Goal: Task Accomplishment & Management: Manage account settings

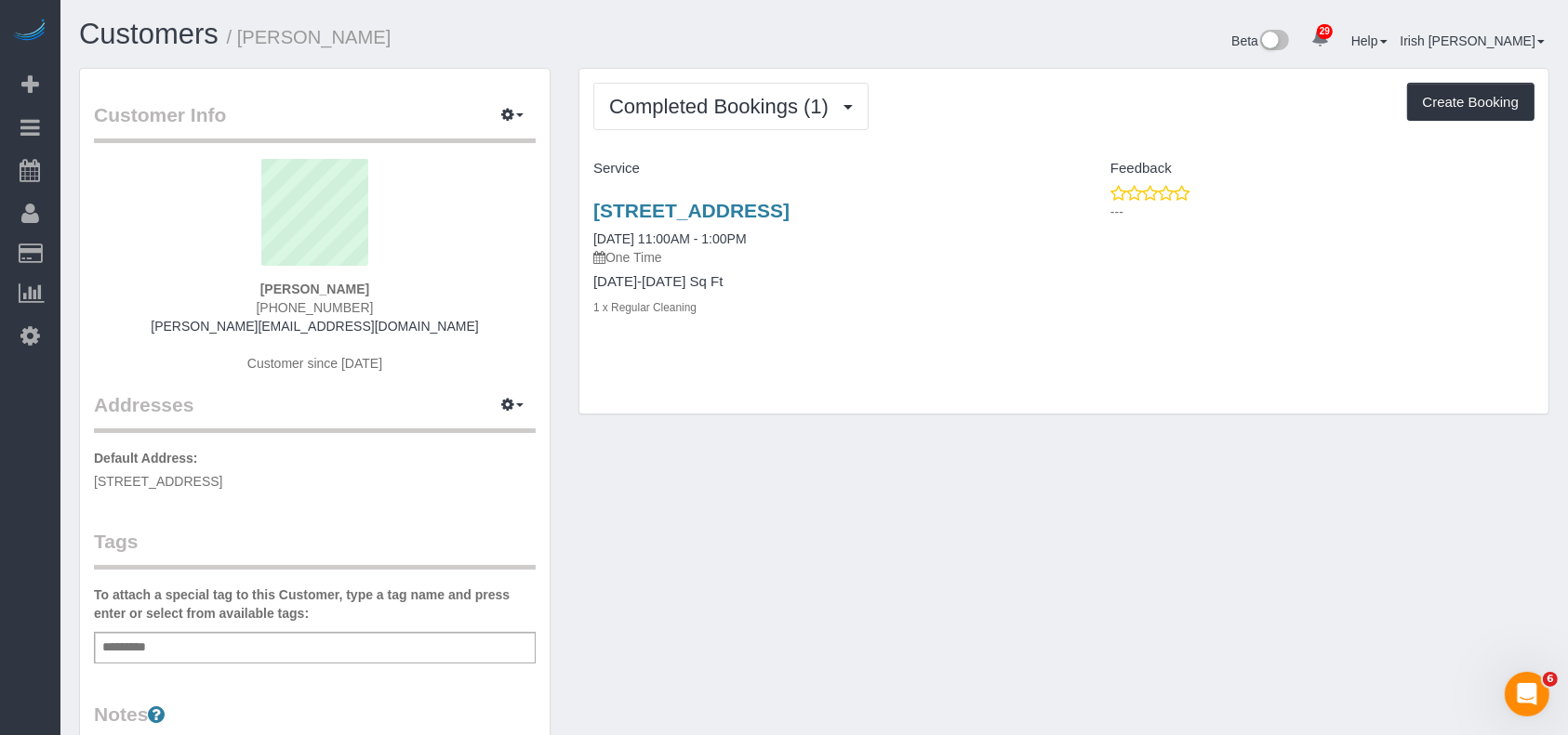
scroll to position [294, 0]
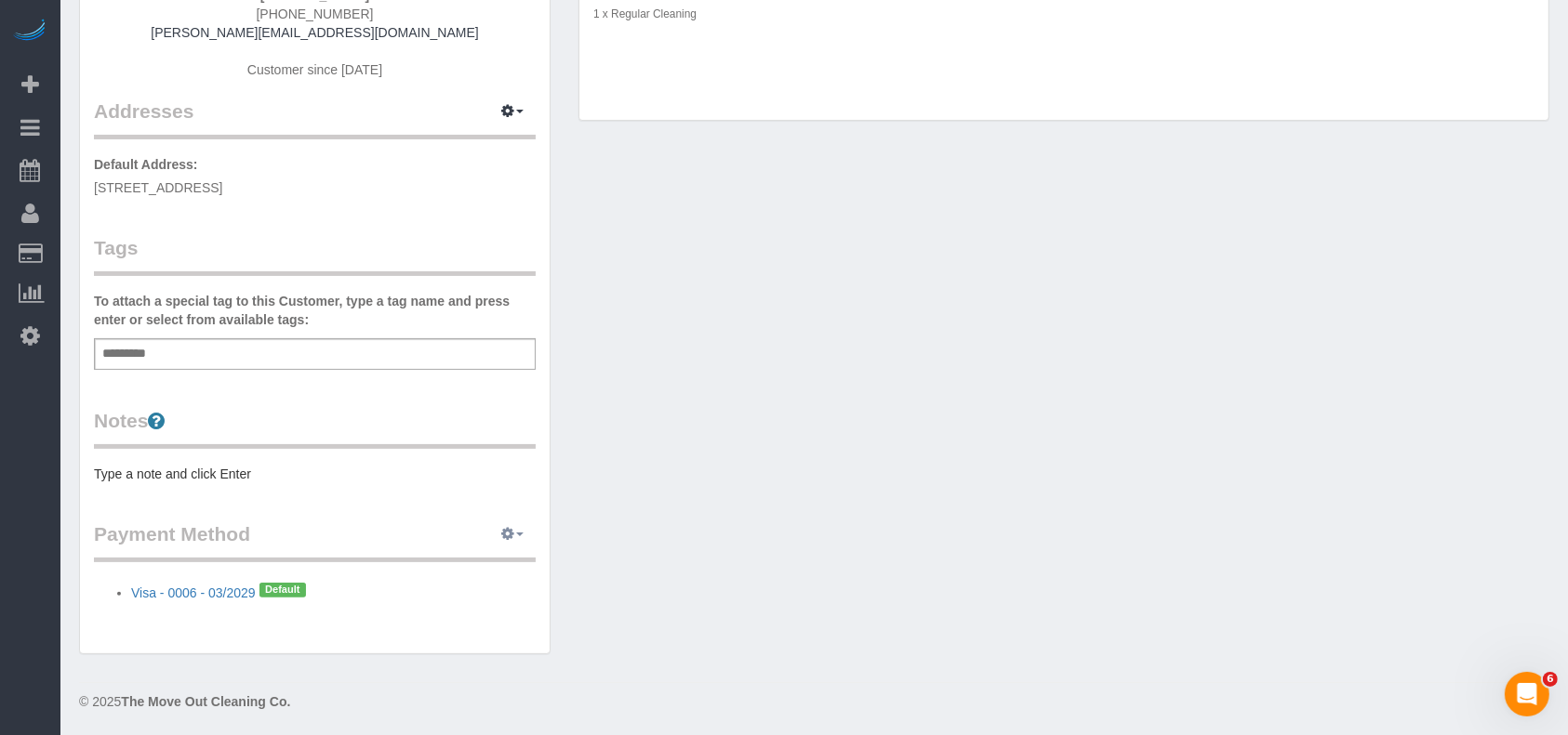
click at [517, 530] on button "button" at bounding box center [512, 535] width 47 height 29
click at [474, 567] on link "View Payment Methods" at bounding box center [447, 569] width 174 height 24
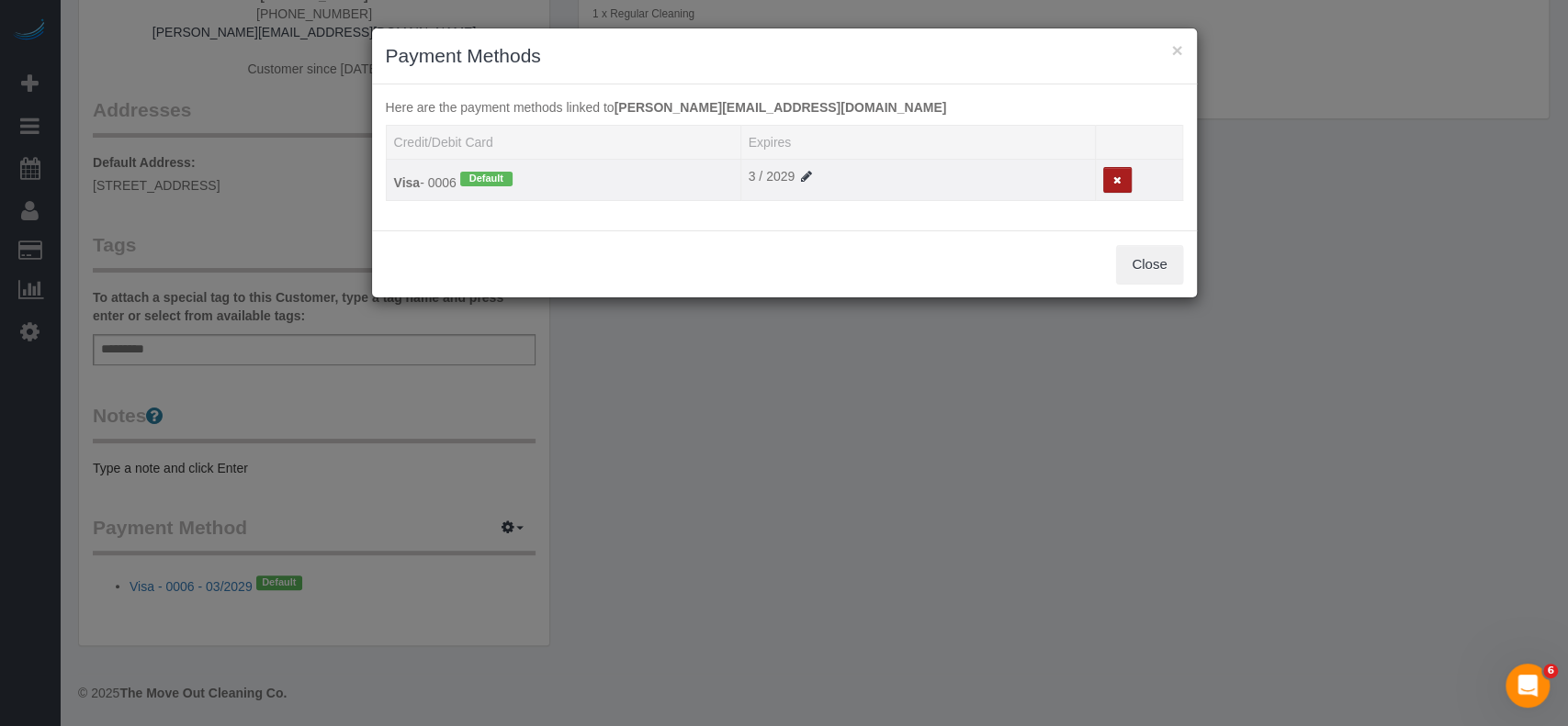
click at [1118, 180] on icon at bounding box center [1117, 180] width 9 height 11
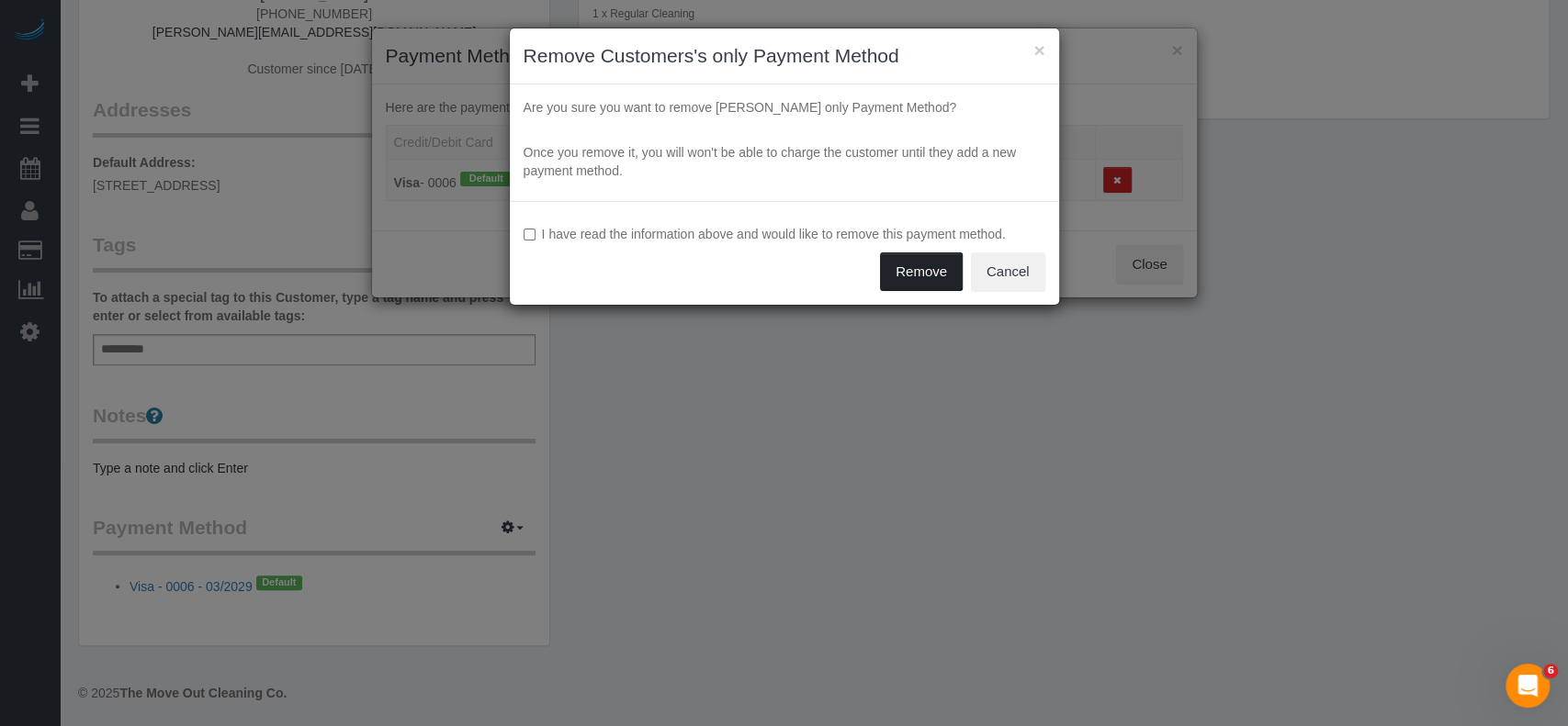
click at [934, 267] on button "Remove" at bounding box center [922, 272] width 83 height 38
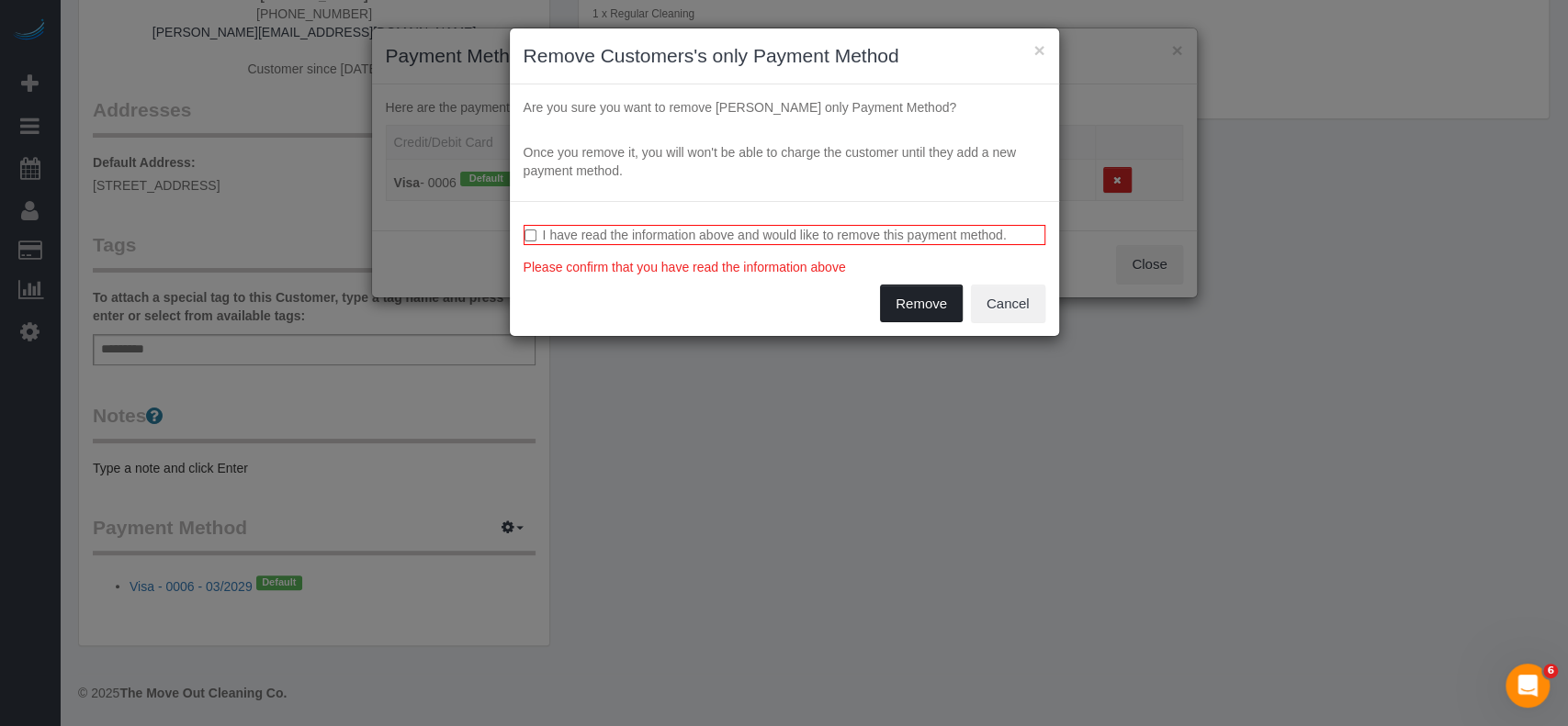
click at [923, 303] on button "Remove" at bounding box center [922, 304] width 83 height 38
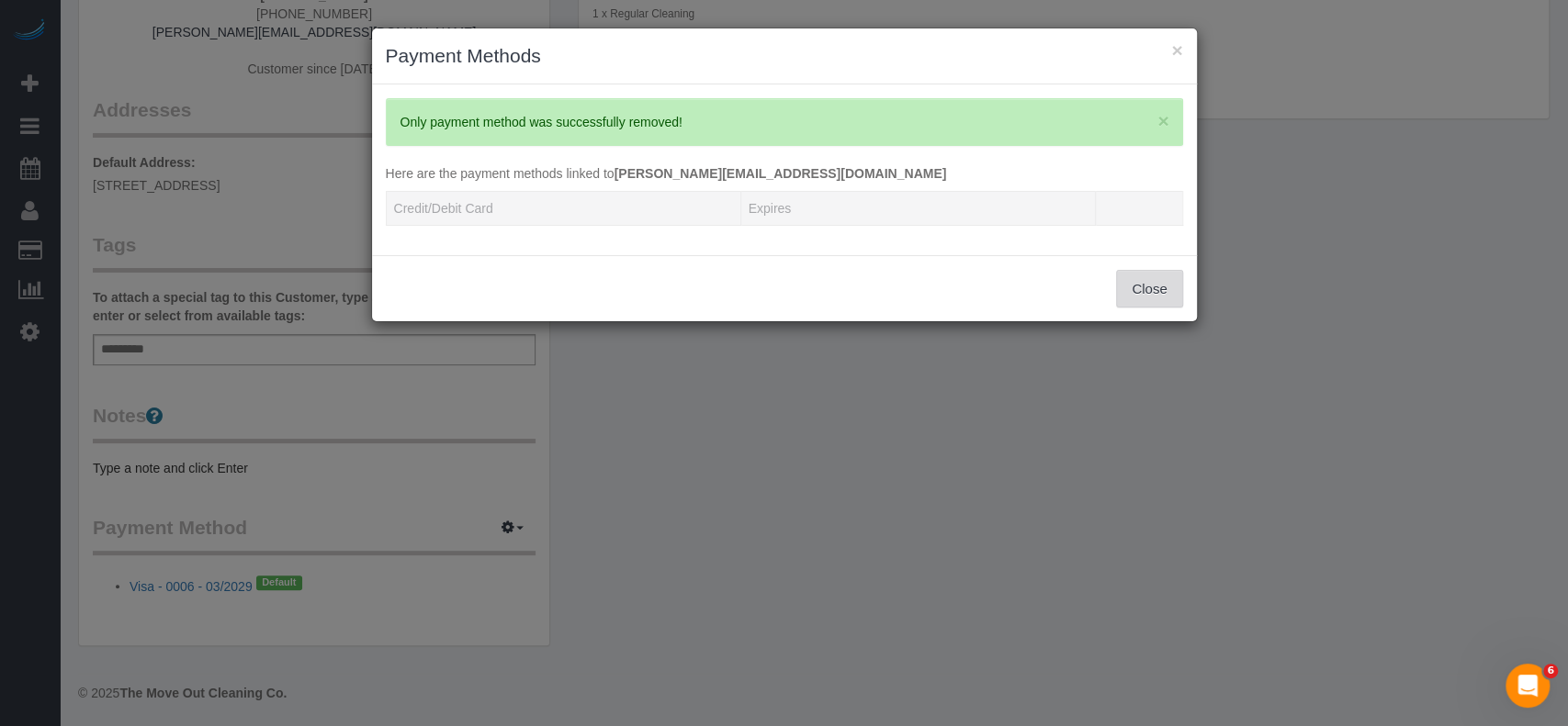
click at [1163, 290] on button "Close" at bounding box center [1149, 289] width 66 height 38
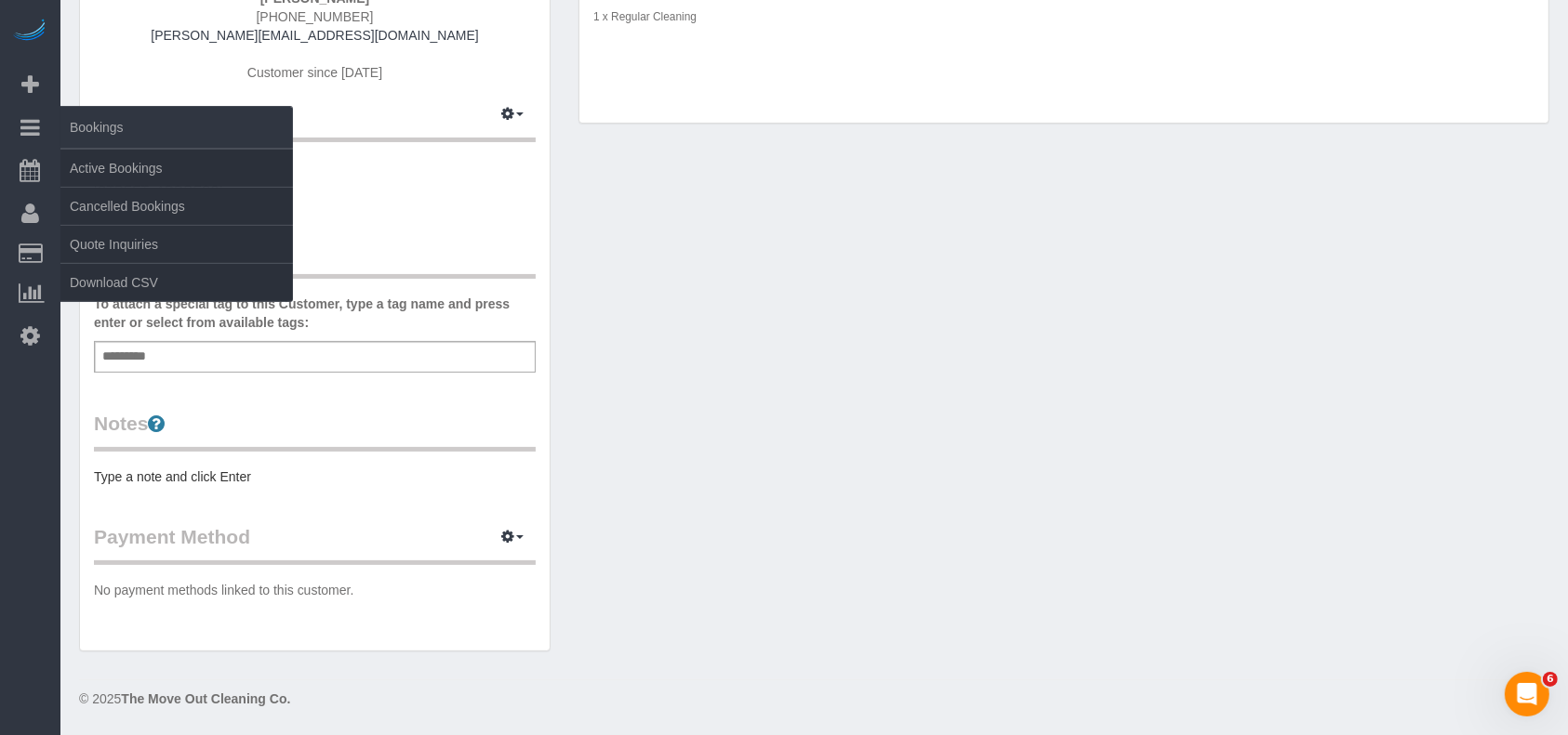
scroll to position [287, 0]
click at [104, 173] on link "Active Bookings" at bounding box center [176, 168] width 233 height 37
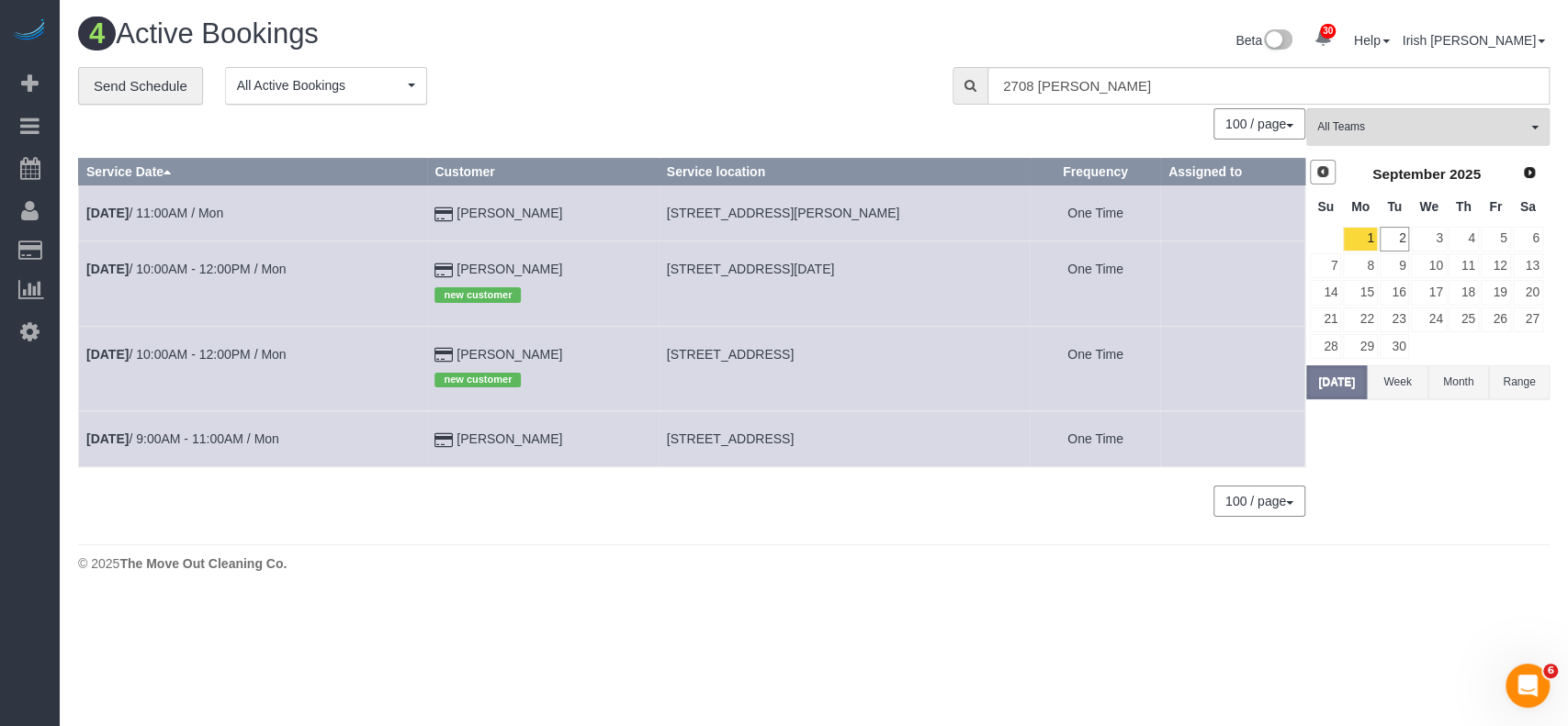
click at [1319, 173] on span "Prev" at bounding box center [1322, 171] width 14 height 14
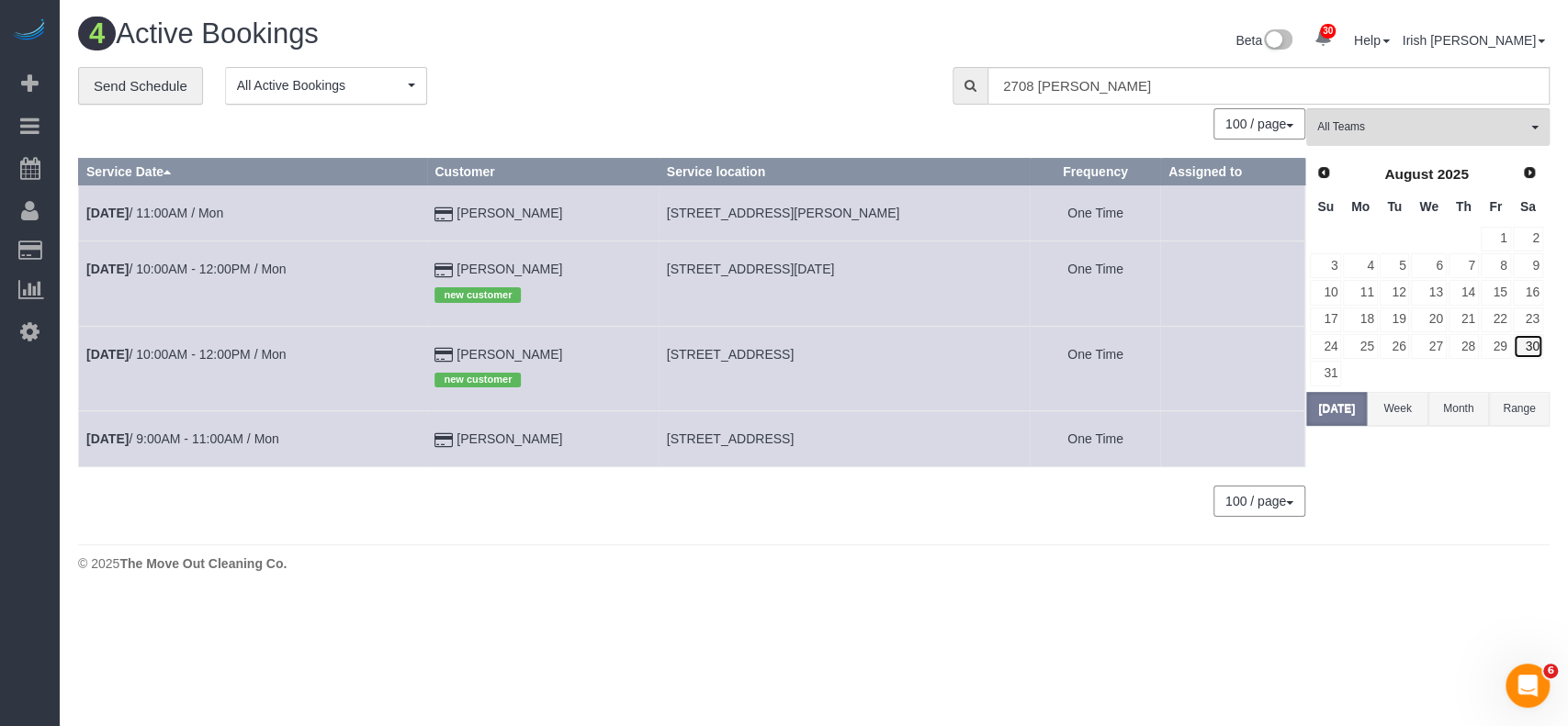
click at [1533, 338] on link "30" at bounding box center [1529, 347] width 31 height 25
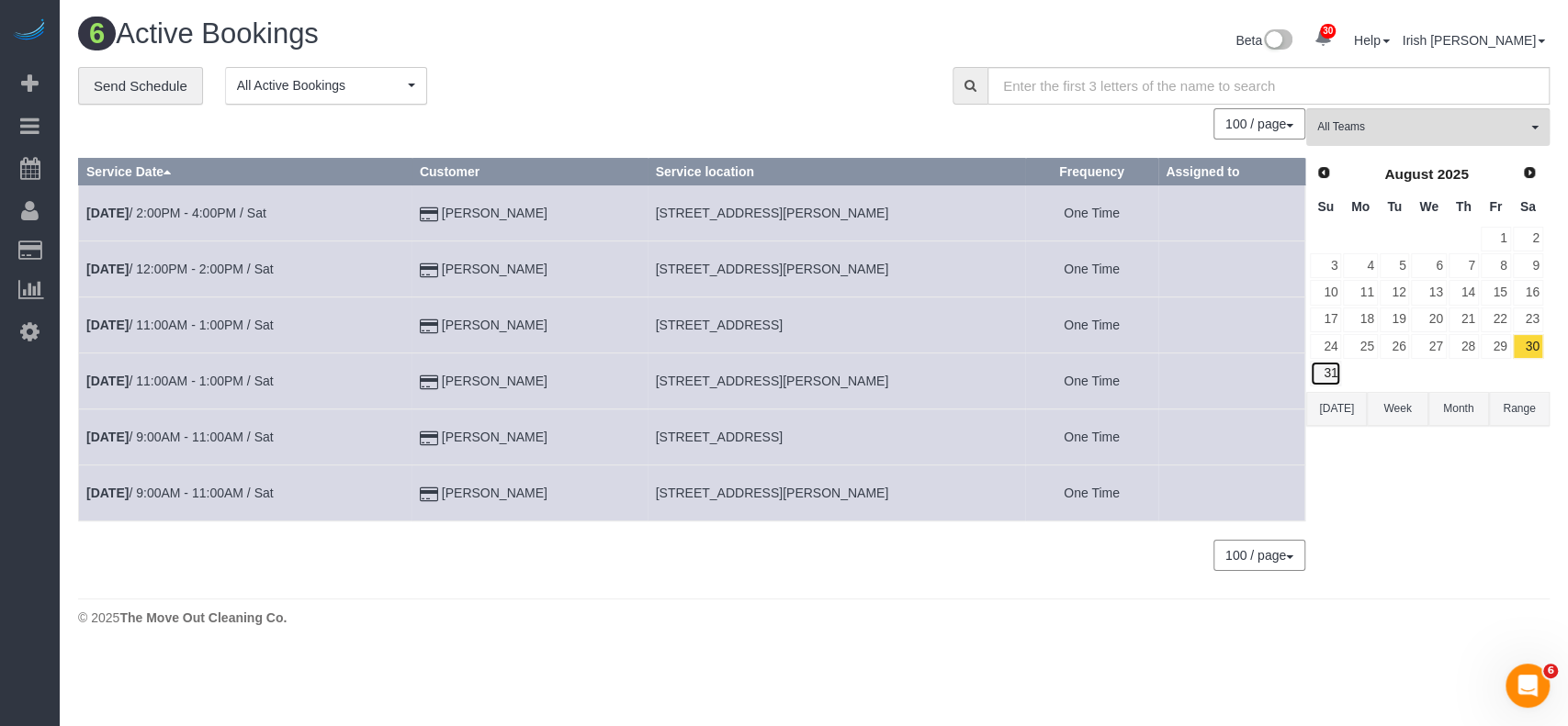
click at [1310, 371] on link "31" at bounding box center [1326, 373] width 31 height 25
click at [1330, 370] on link "31" at bounding box center [1326, 373] width 31 height 25
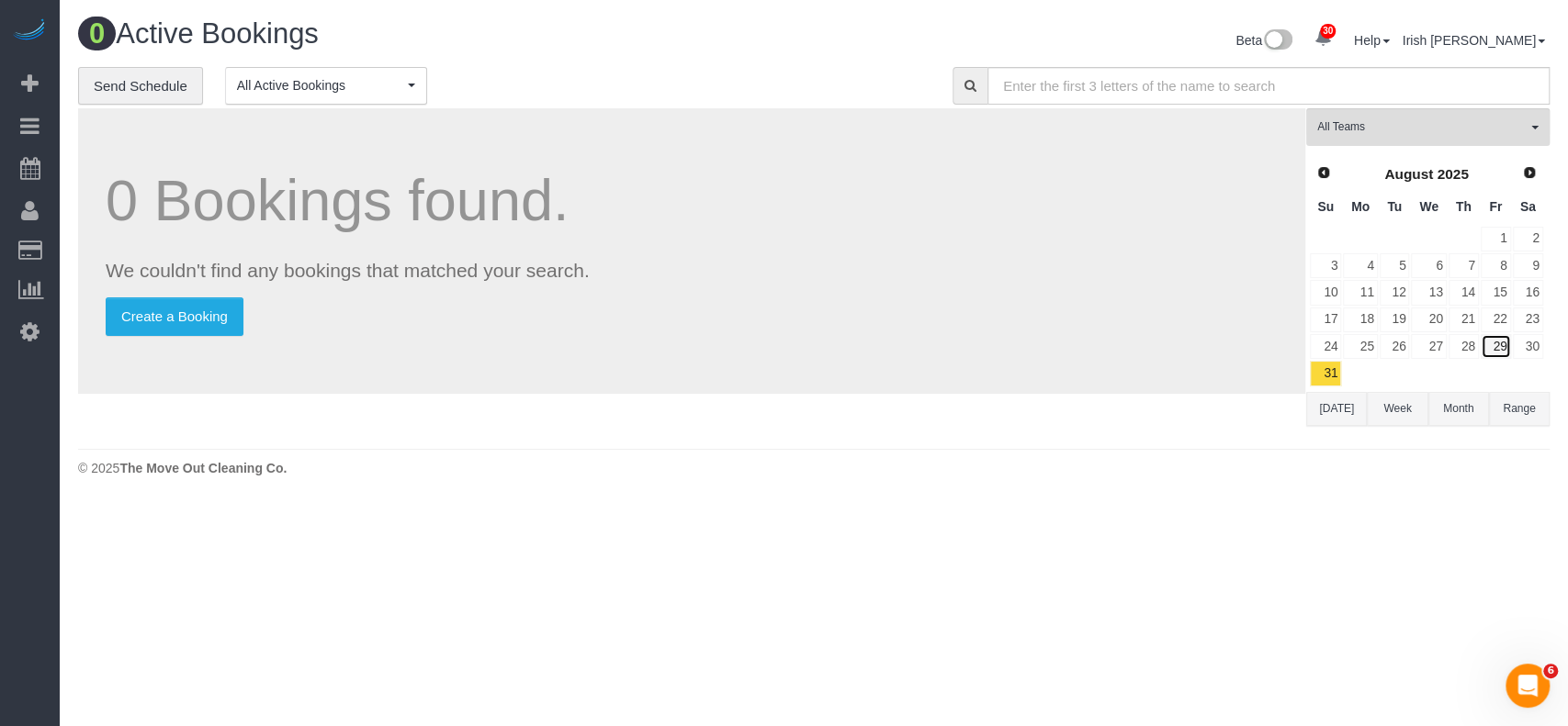
click at [1499, 347] on link "29" at bounding box center [1496, 347] width 31 height 25
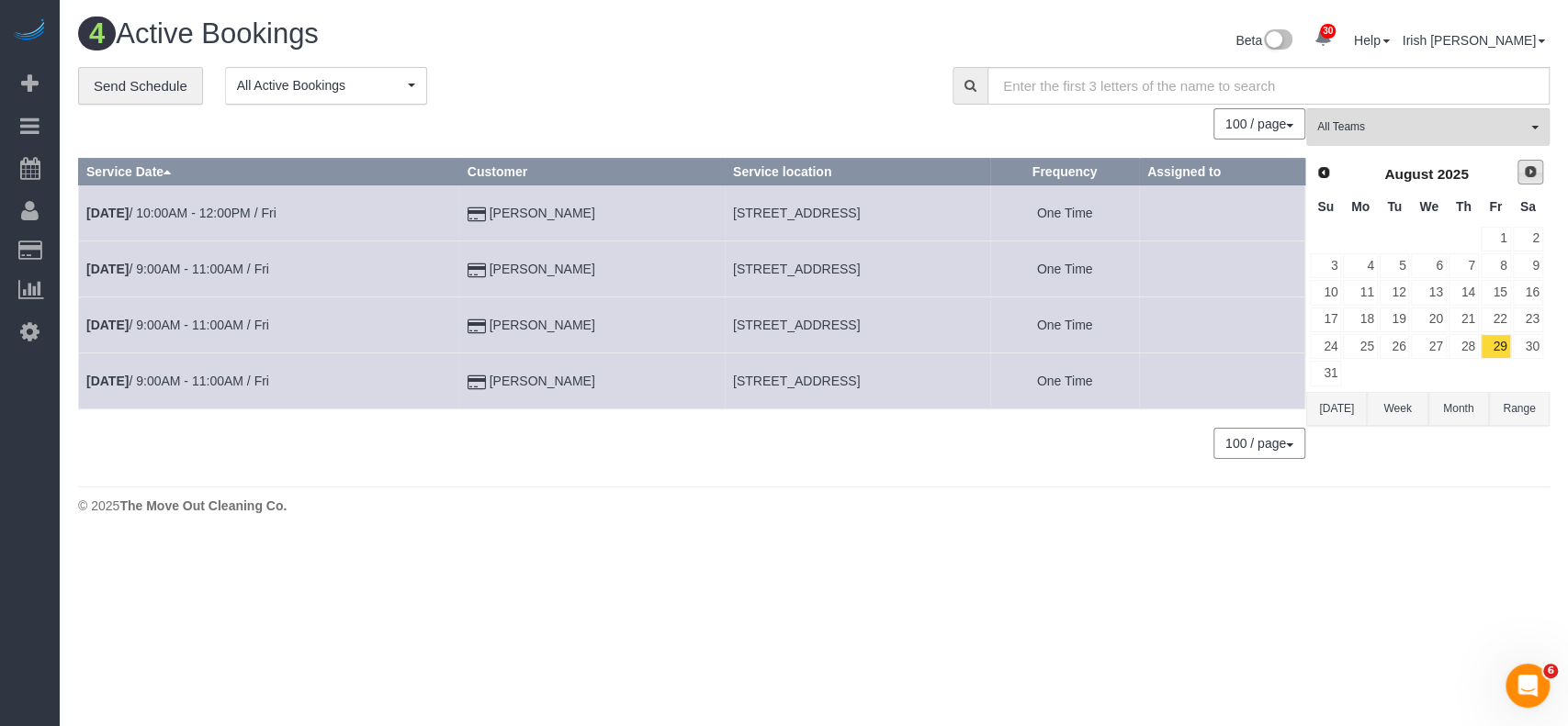
click at [1534, 172] on span "Next" at bounding box center [1530, 171] width 14 height 14
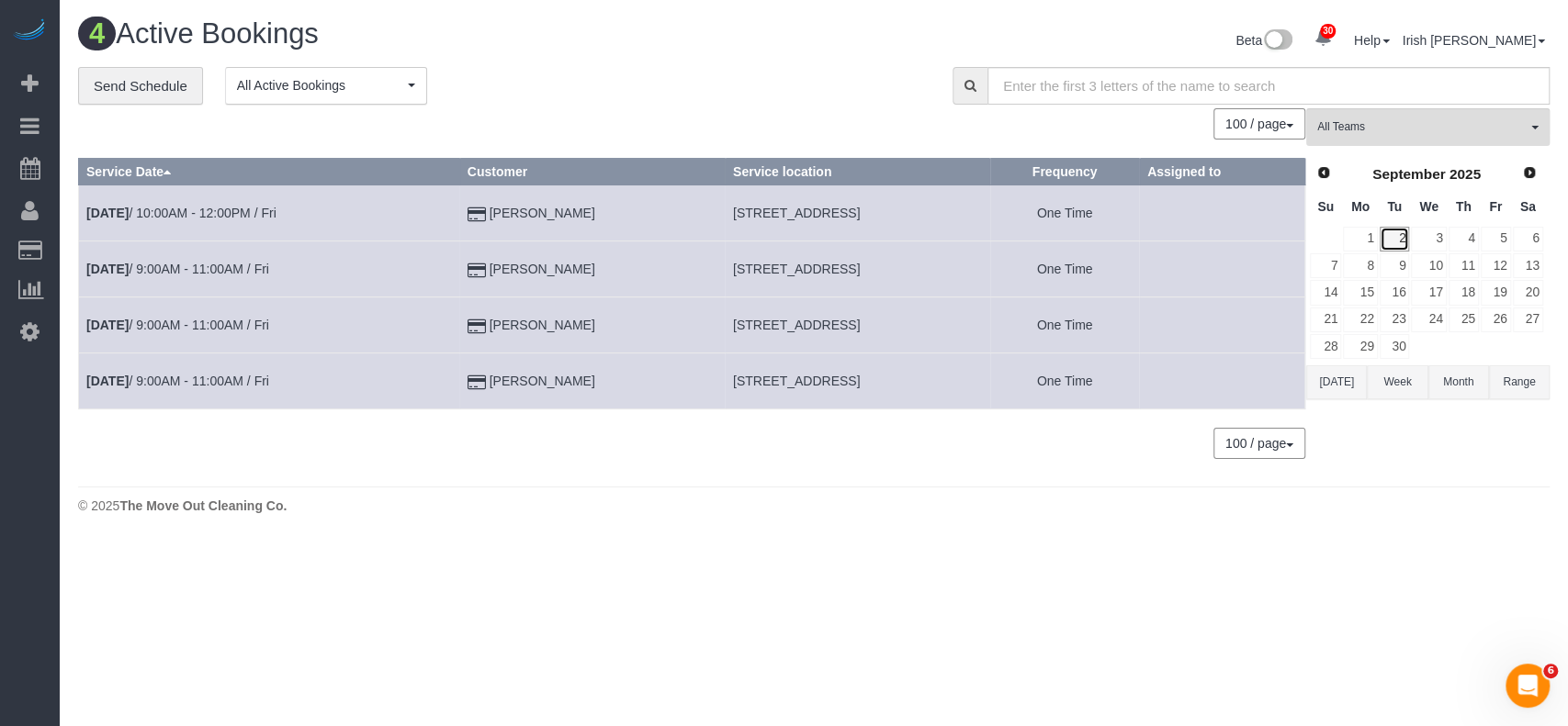
click at [1399, 238] on link "2" at bounding box center [1395, 239] width 31 height 25
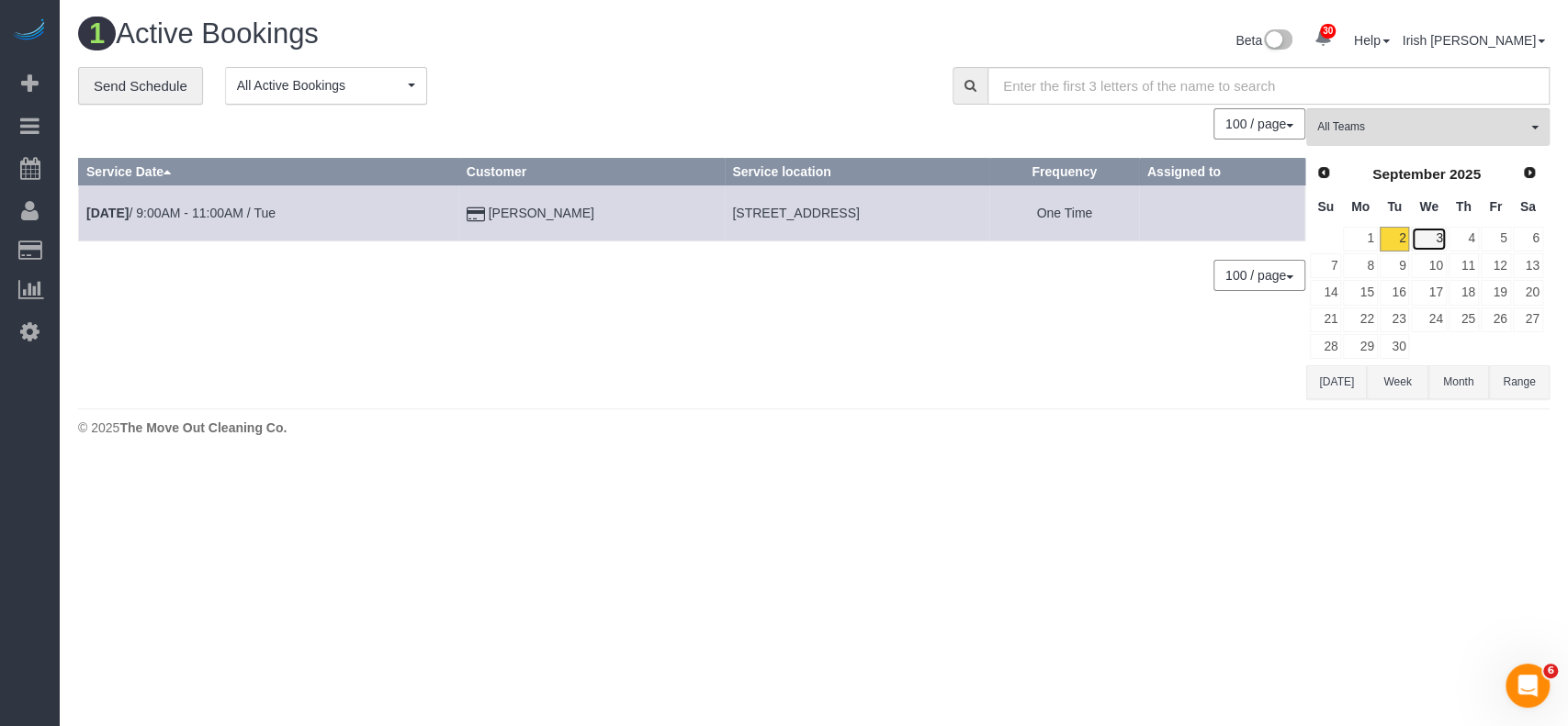
click at [1438, 238] on link "3" at bounding box center [1429, 239] width 35 height 25
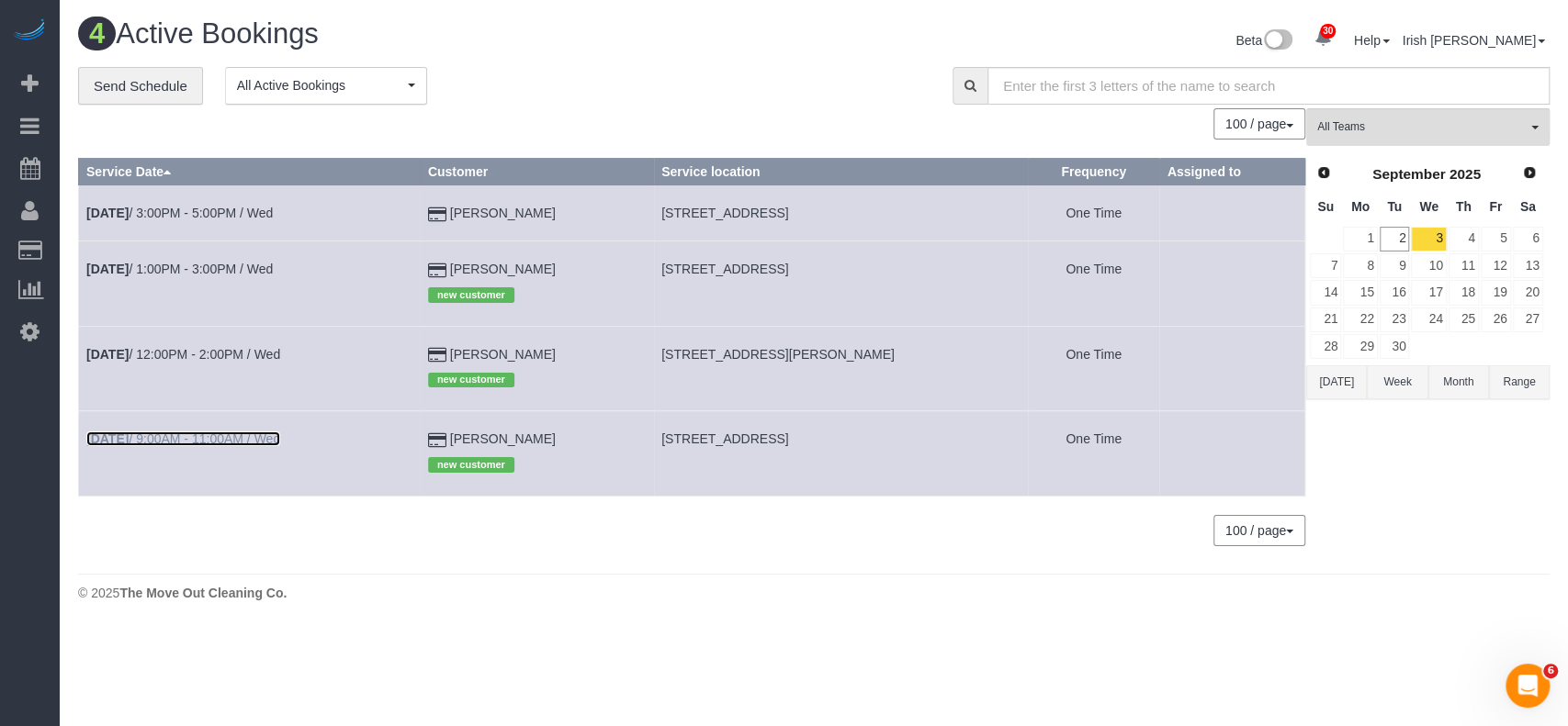
click at [252, 437] on link "[DATE] 9:00AM - 11:00AM / Wed" at bounding box center [183, 438] width 193 height 14
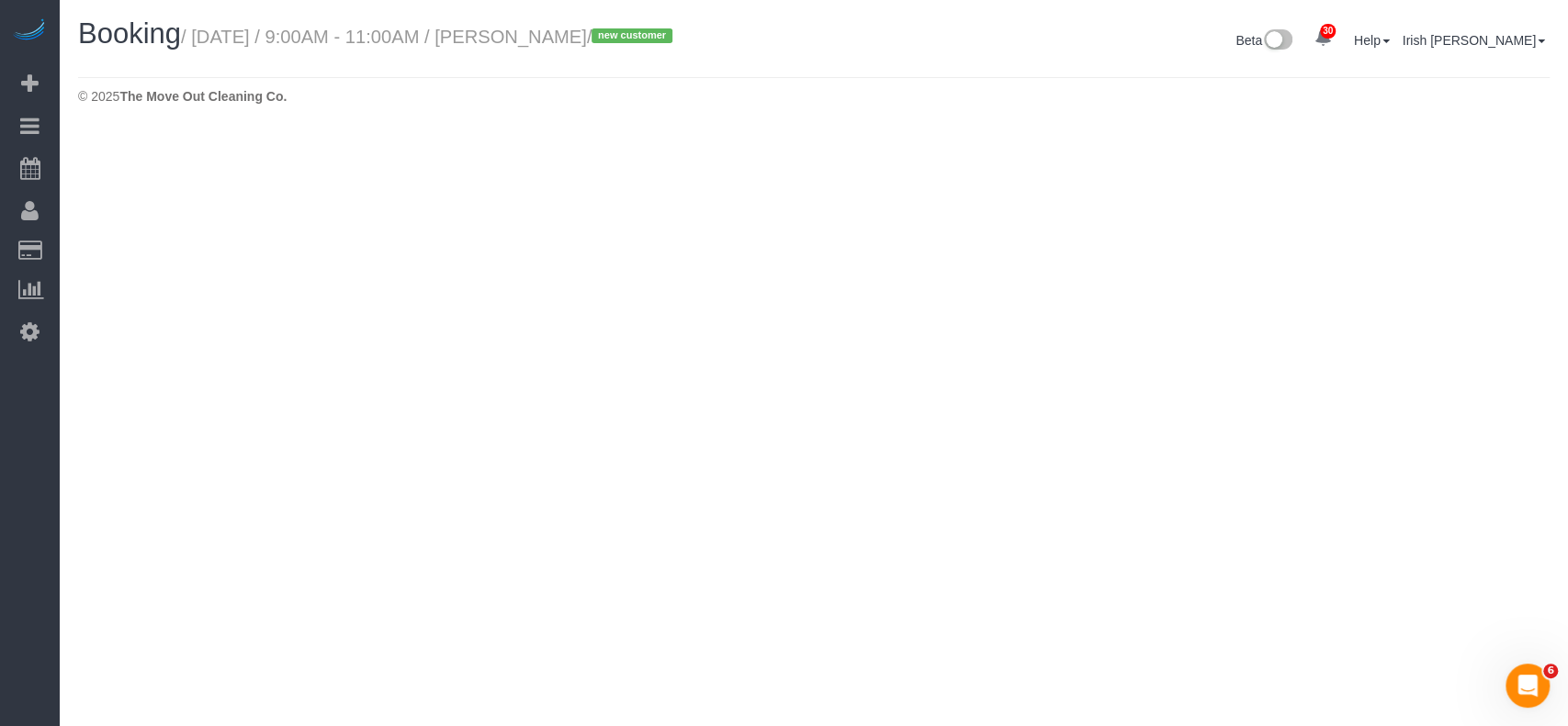
select select "[GEOGRAPHIC_DATA]"
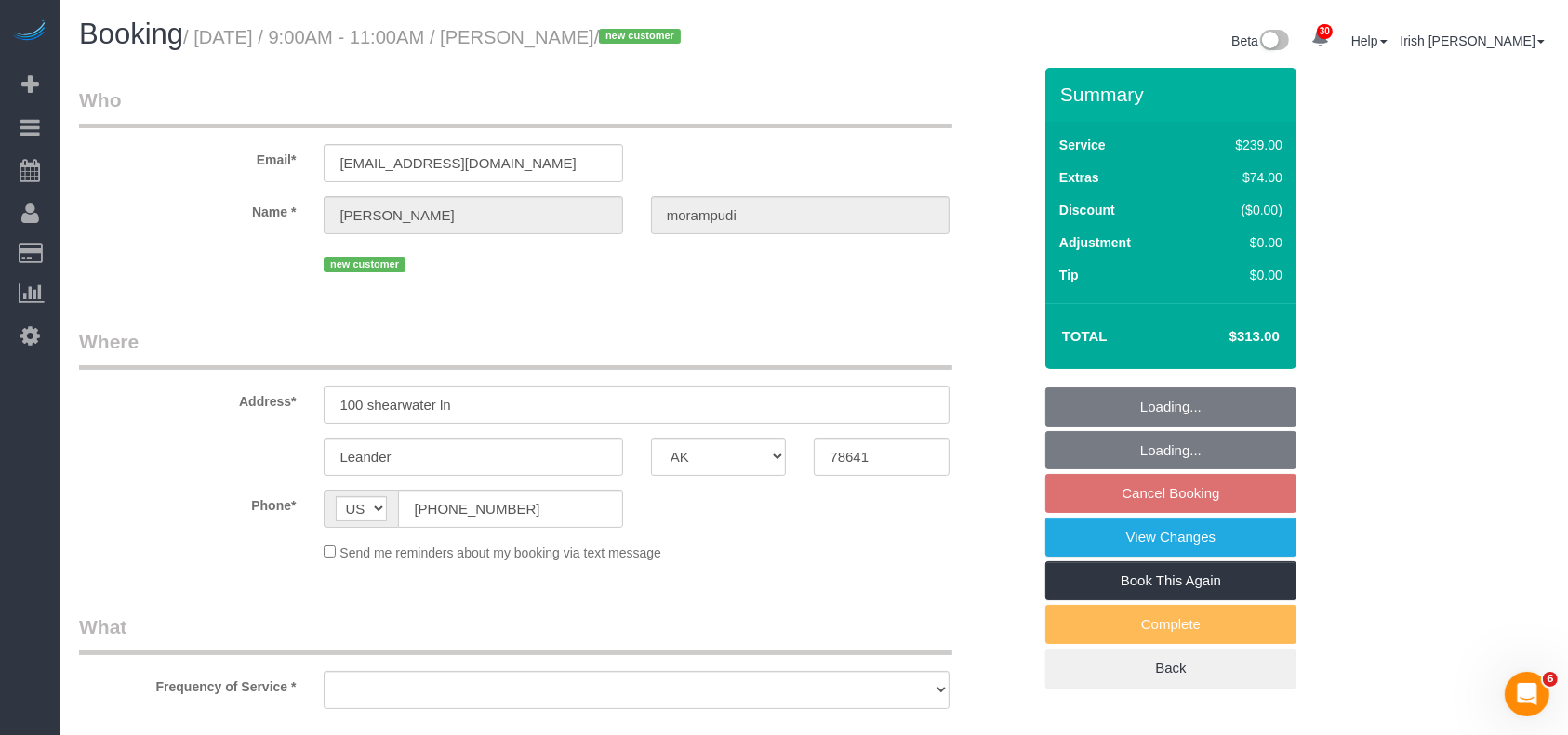
select select "object:11285"
select select "string:fspay-fa9b5277-2f3f-4234-87c9-93f5091d5157"
select select "3"
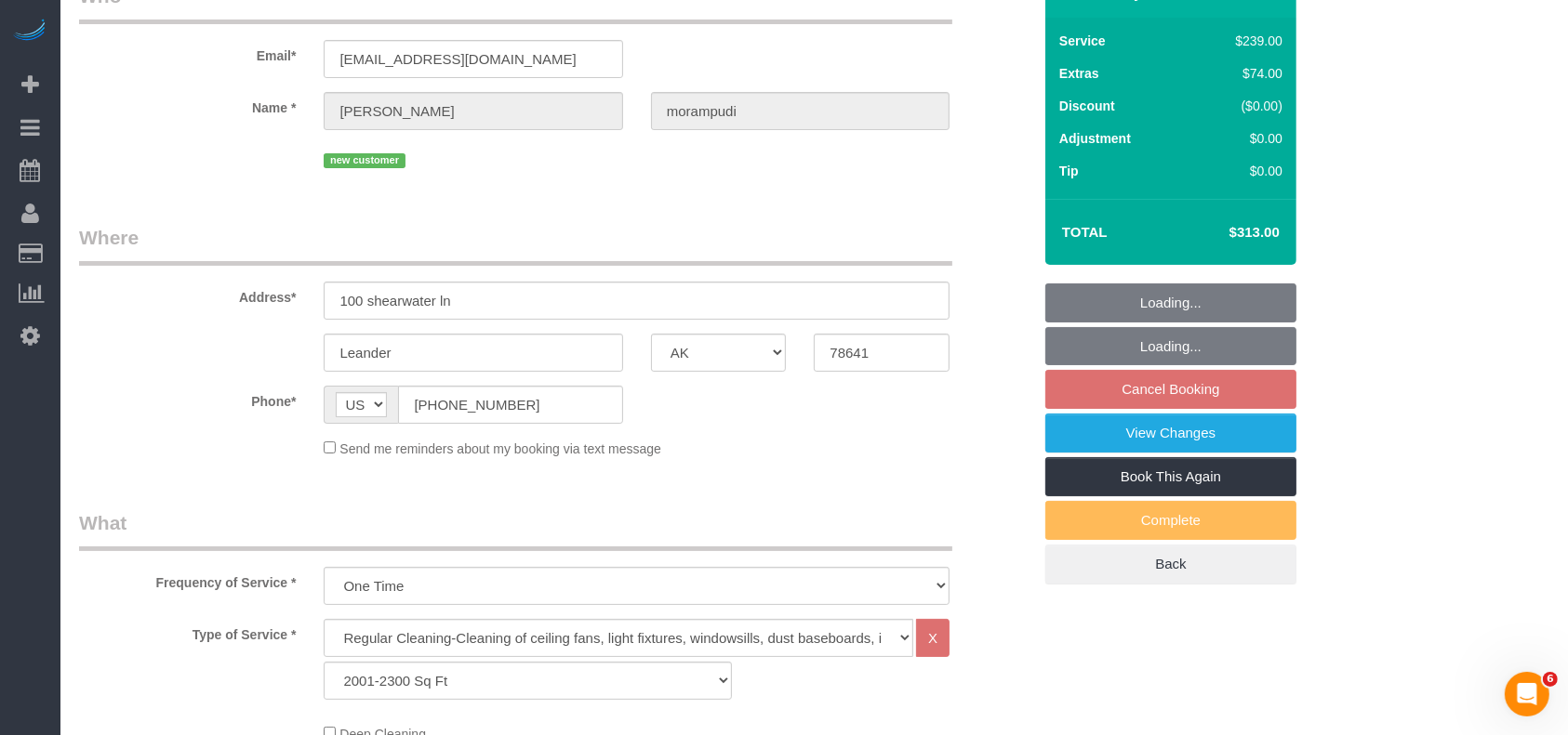
select select "object:11372"
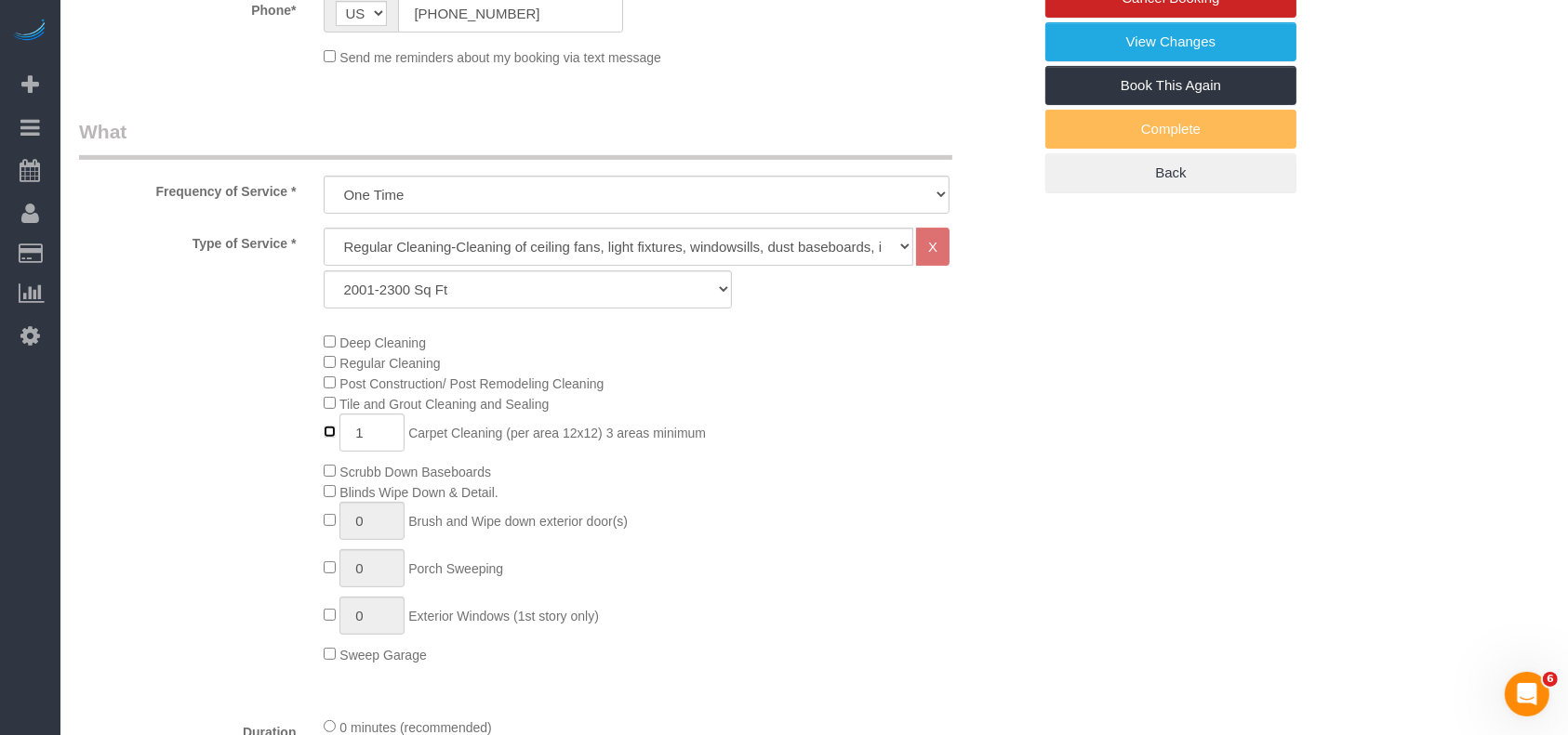
type input "0"
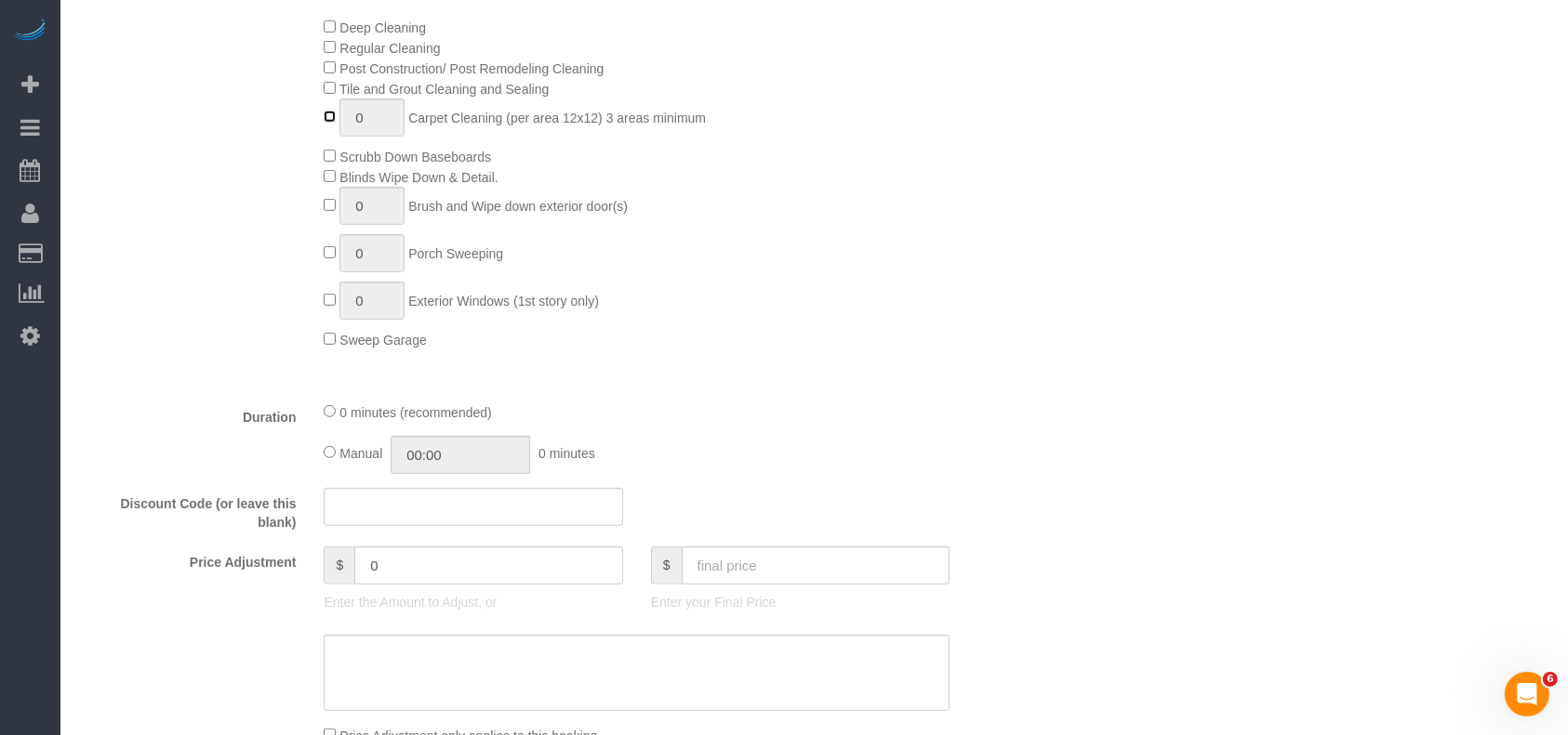
scroll to position [991, 0]
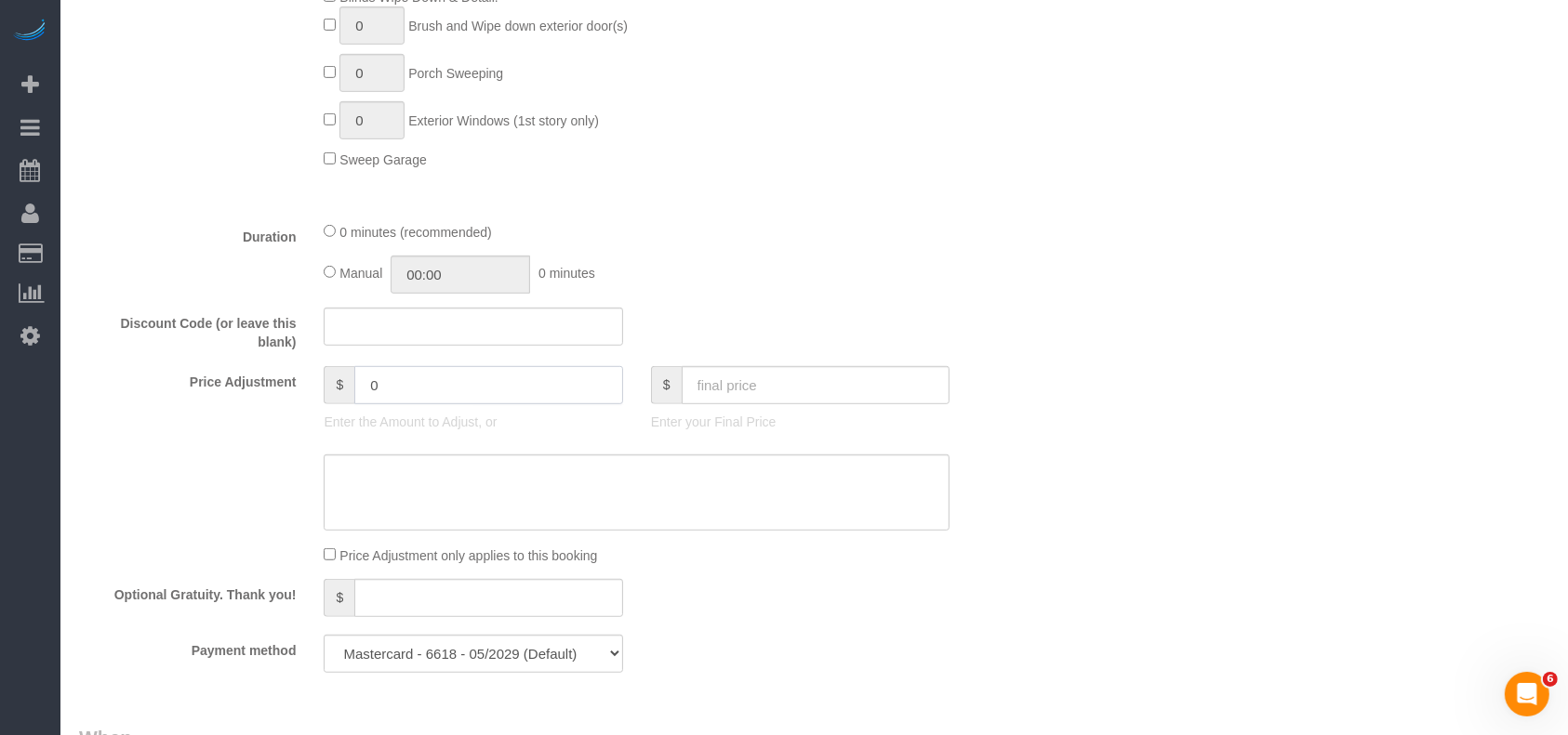
click at [298, 372] on div "Price Adjustment $ 0 Enter the Amount to Adjust, or $ Enter your Final Price" at bounding box center [555, 403] width 980 height 74
click at [497, 395] on input "3" at bounding box center [489, 385] width 269 height 38
paste input "5"
drag, startPoint x: 380, startPoint y: 383, endPoint x: 284, endPoint y: 386, distance: 96.0
click at [284, 386] on div "Price Adjustment $ 35 Enter the Amount to Adjust, or $ Enter your Final Price" at bounding box center [555, 403] width 980 height 74
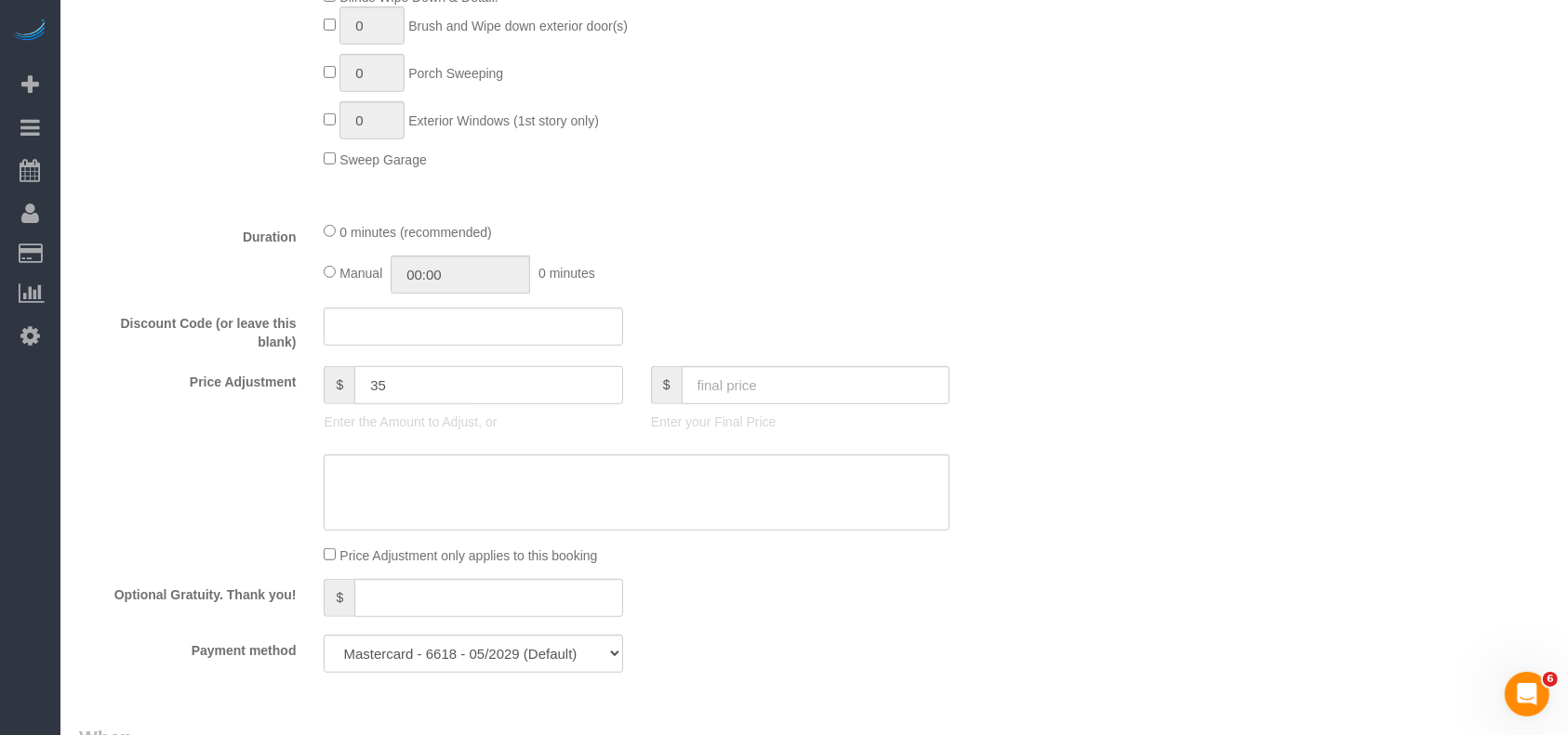
type input "35"
click at [402, 495] on textarea at bounding box center [636, 493] width 626 height 76
paste textarea "35"
click at [318, 478] on div at bounding box center [636, 493] width 653 height 76
click at [333, 486] on textarea at bounding box center [636, 493] width 626 height 76
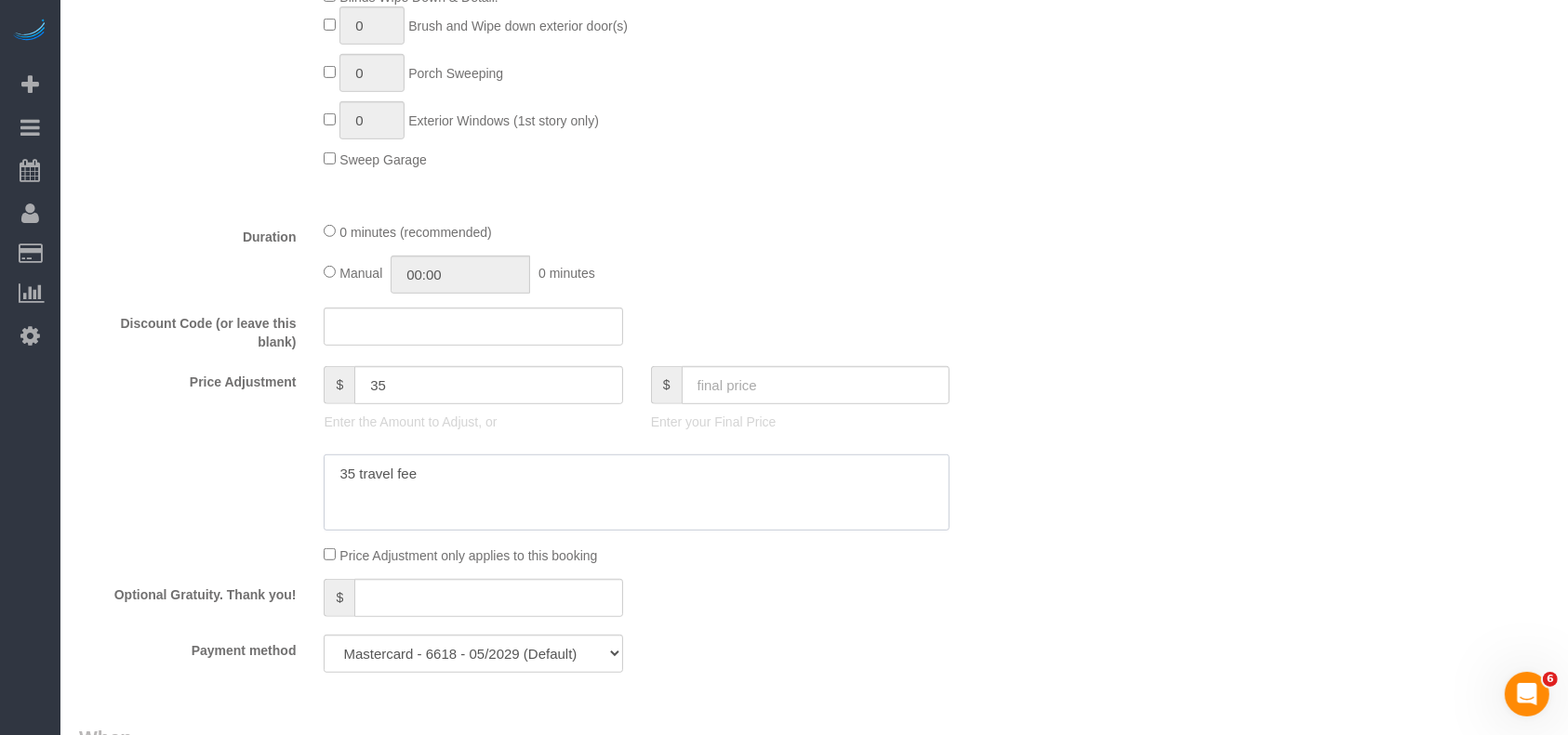
click at [331, 486] on textarea at bounding box center [636, 493] width 626 height 76
drag, startPoint x: 479, startPoint y: 487, endPoint x: 260, endPoint y: 465, distance: 220.1
click at [261, 469] on div at bounding box center [555, 493] width 980 height 76
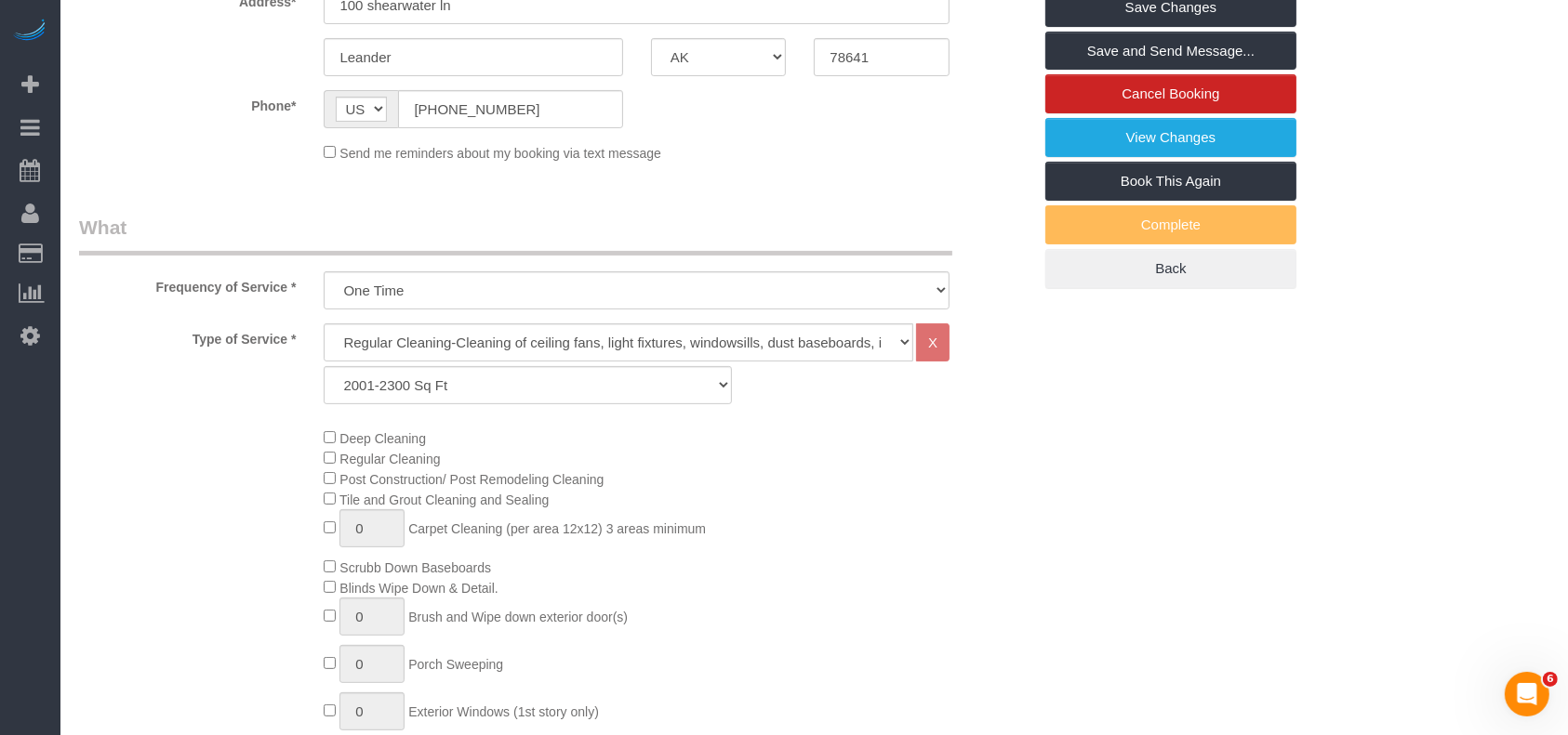
scroll to position [0, 0]
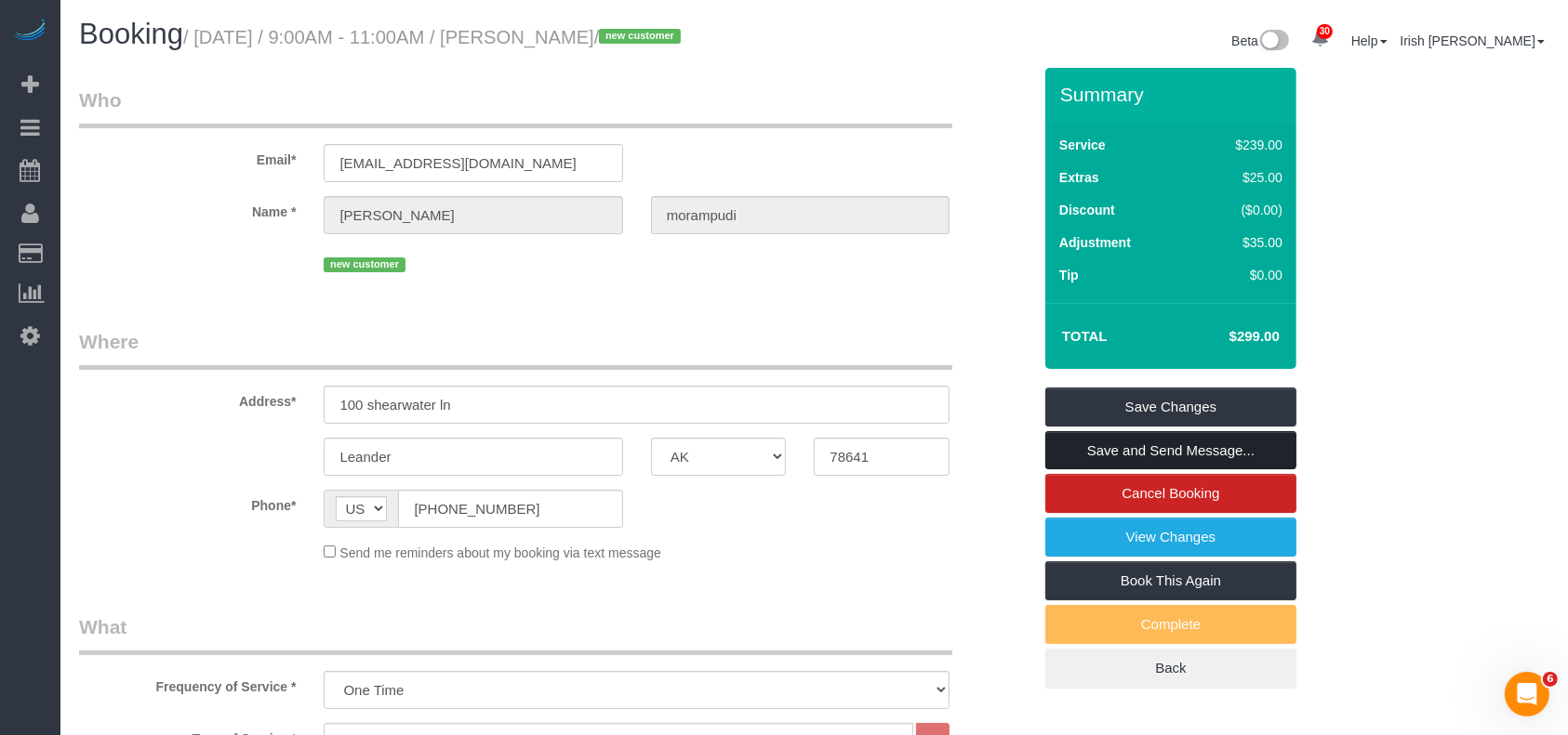
type textarea "$35 travel fee"
click at [1244, 443] on link "Save and Send Message..." at bounding box center [1171, 451] width 251 height 39
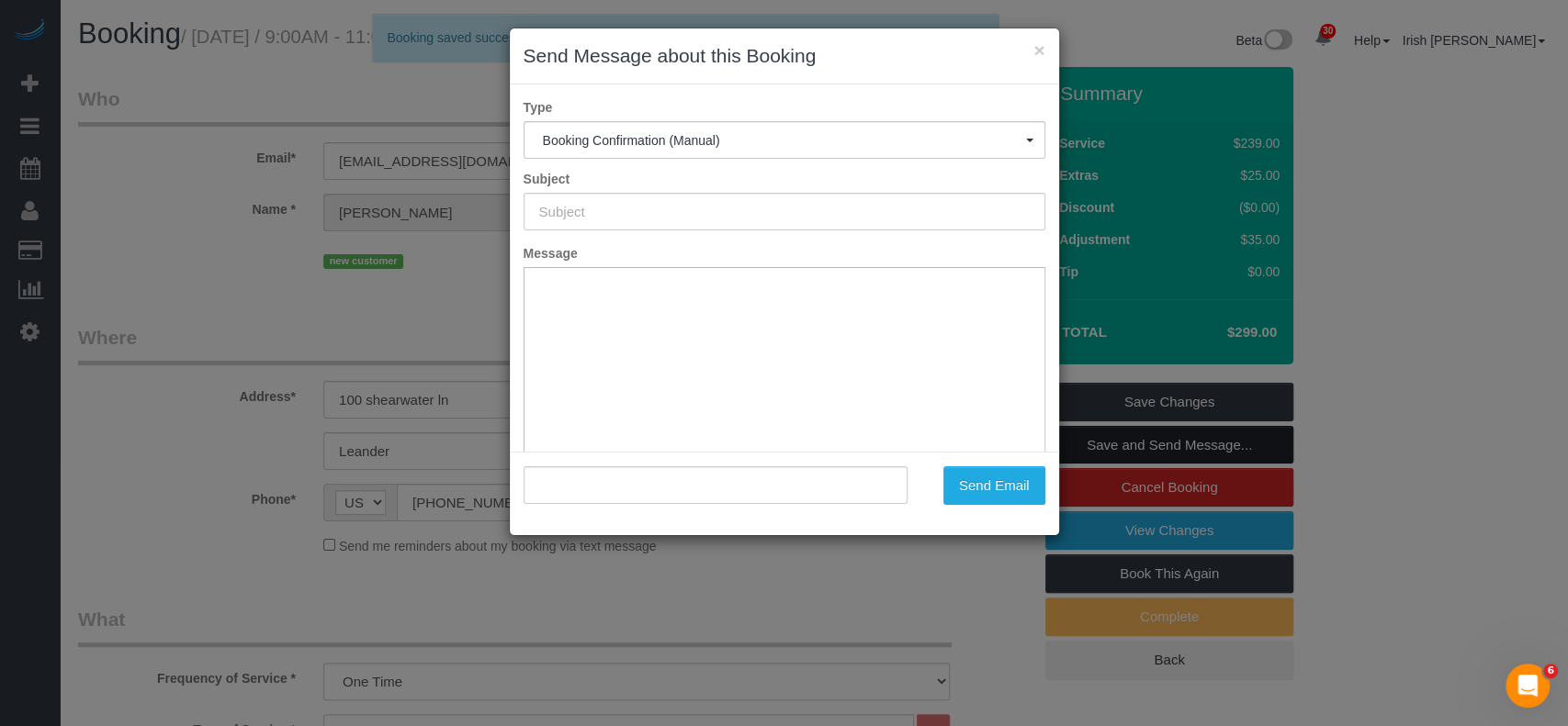
type input "Booking Confirmed!"
type input ""[PERSON_NAME]" <[EMAIL_ADDRESS][DOMAIN_NAME]>"
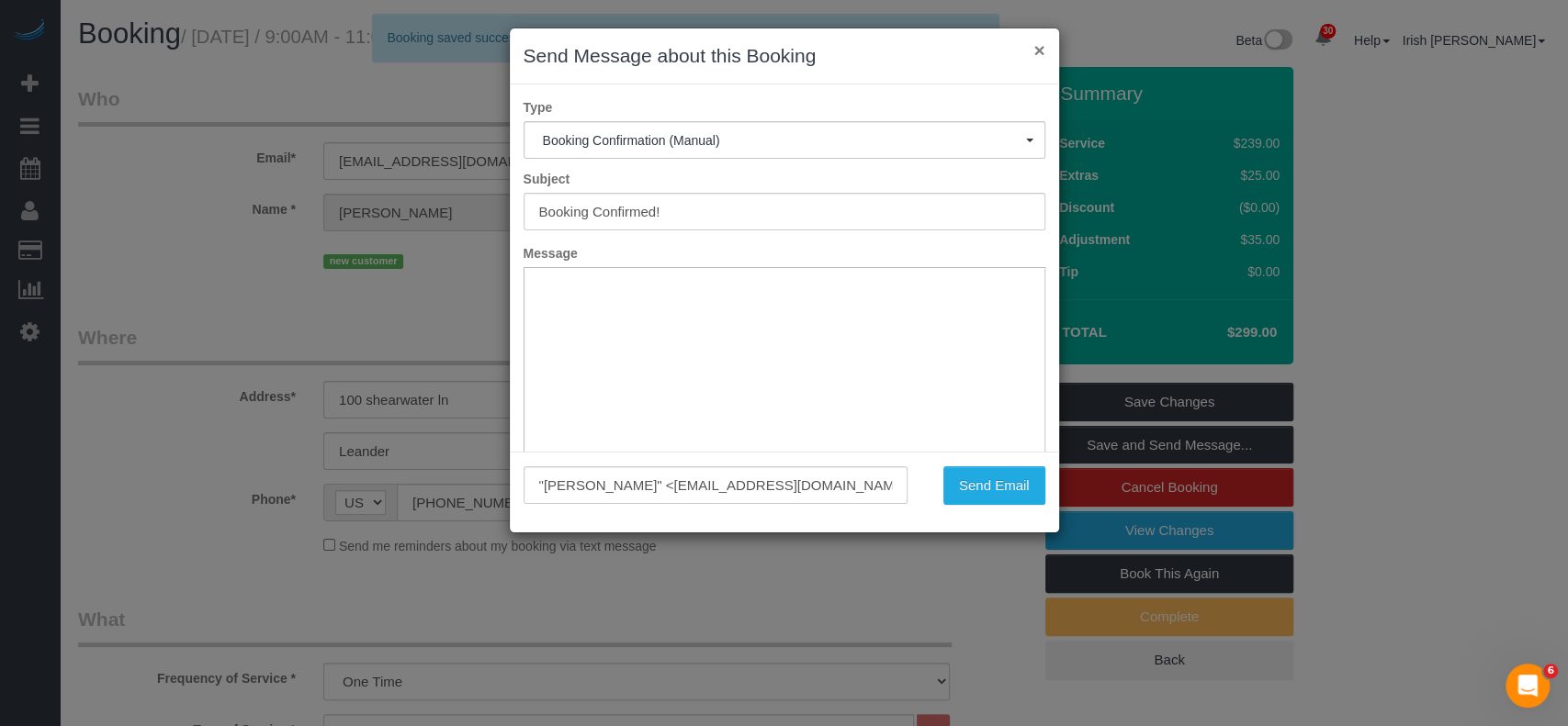
drag, startPoint x: 1036, startPoint y: 42, endPoint x: 1022, endPoint y: 47, distance: 14.9
click at [1036, 42] on button "×" at bounding box center [1038, 50] width 11 height 19
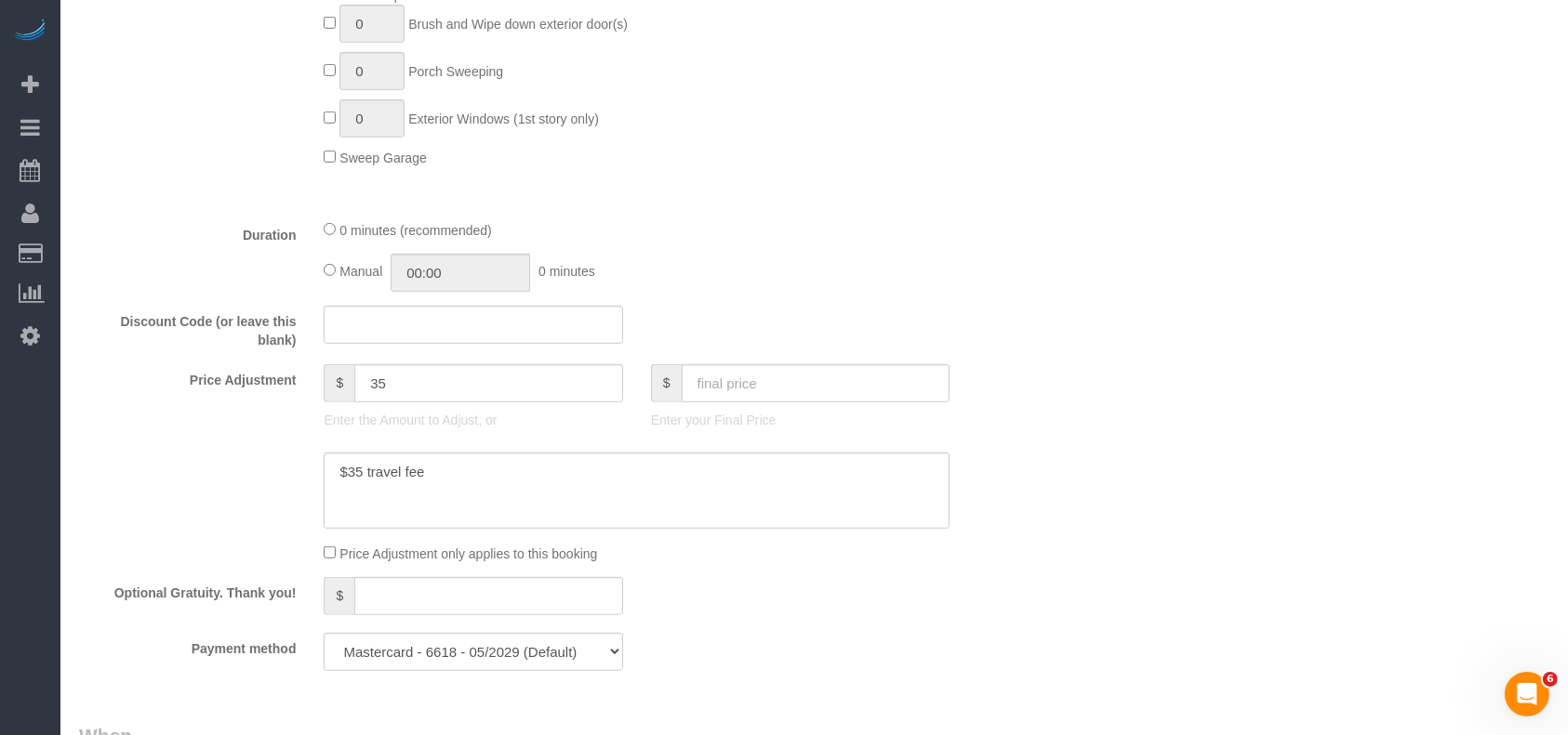
scroll to position [1488, 0]
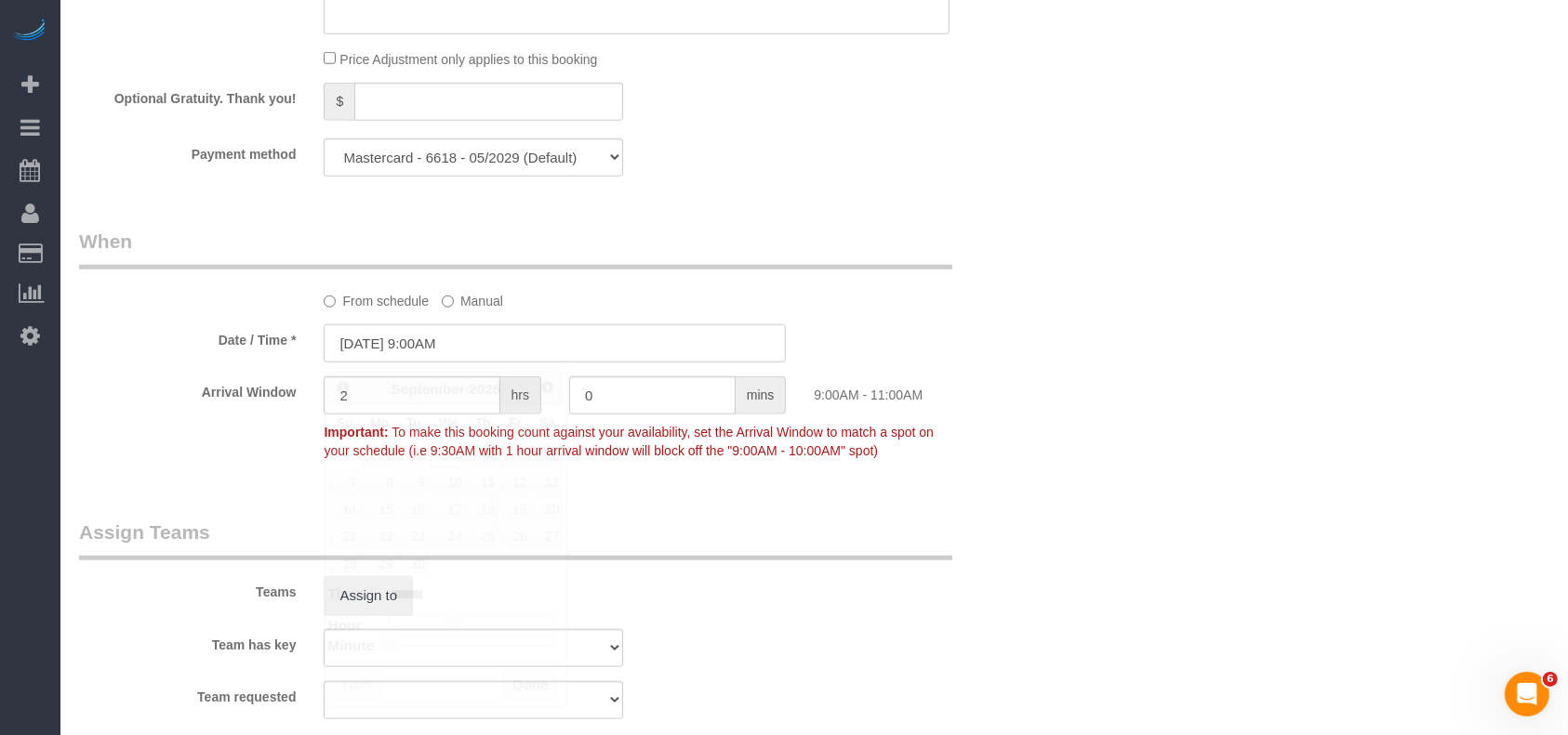
click at [457, 338] on input "[DATE] 9:00AM" at bounding box center [554, 343] width 463 height 38
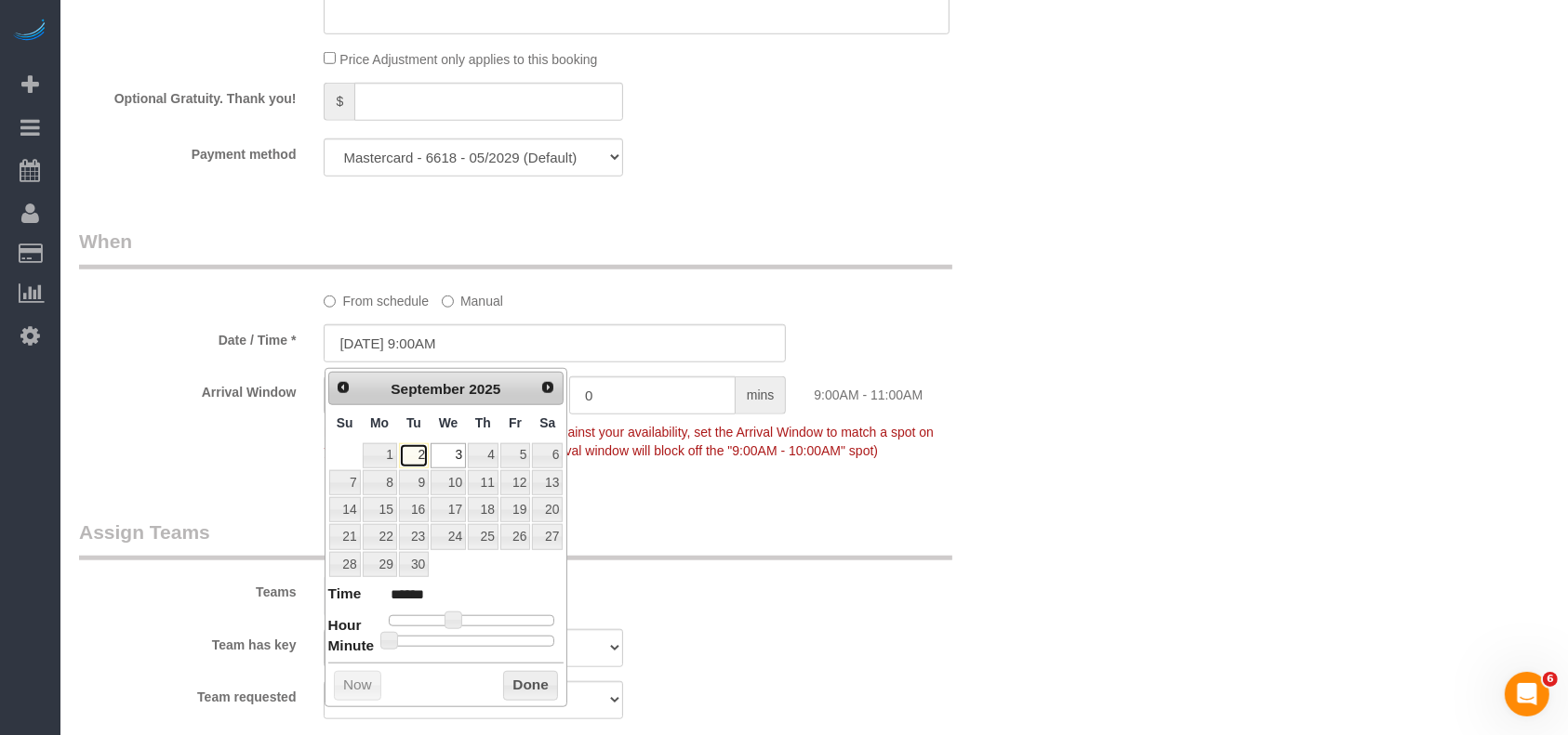
click at [409, 454] on link "2" at bounding box center [414, 456] width 30 height 25
type input "[DATE] 9:40AM"
type input "******"
drag, startPoint x: 513, startPoint y: 643, endPoint x: 521, endPoint y: 671, distance: 29.1
click at [513, 643] on div at bounding box center [471, 641] width 167 height 11
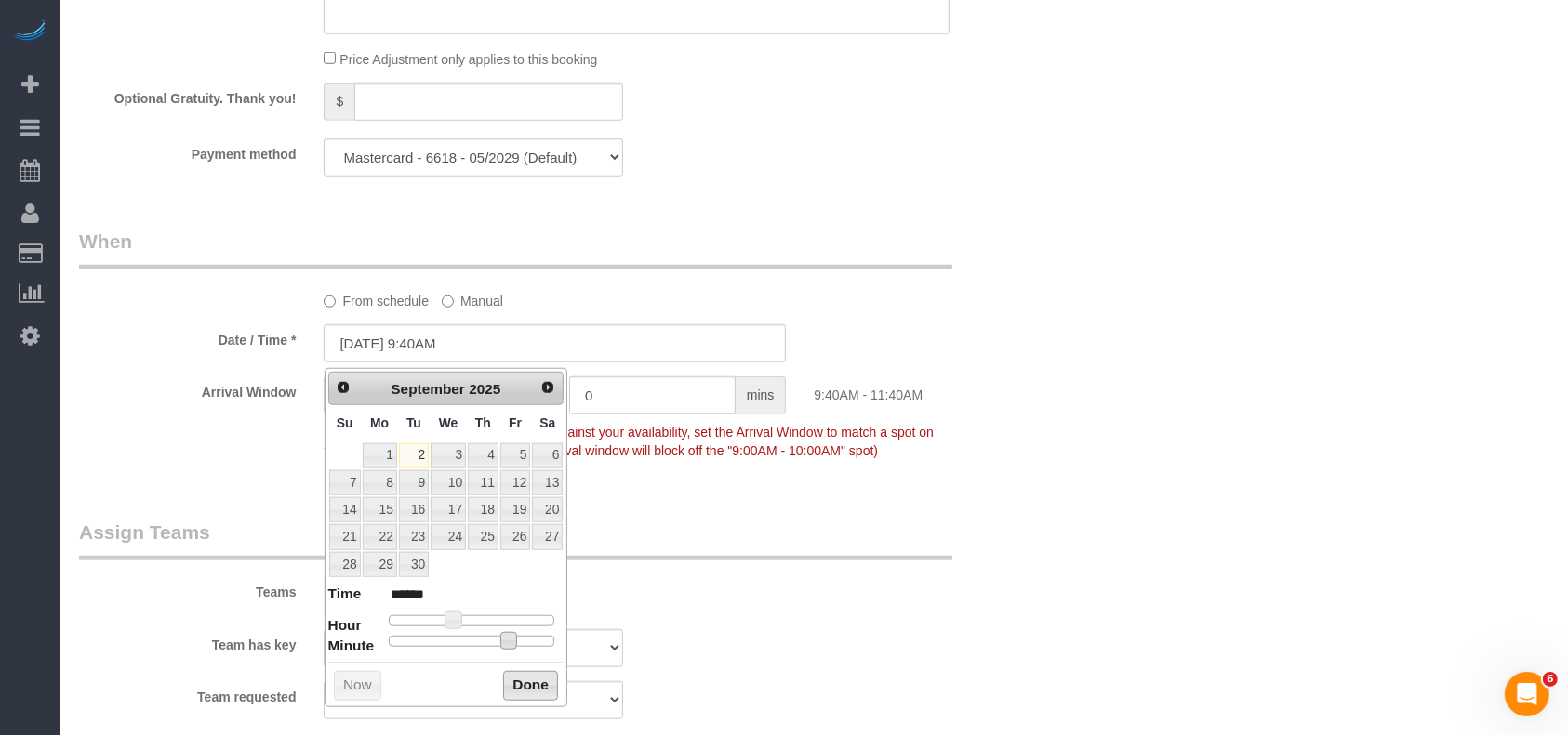
click at [528, 687] on button "Done" at bounding box center [531, 685] width 55 height 30
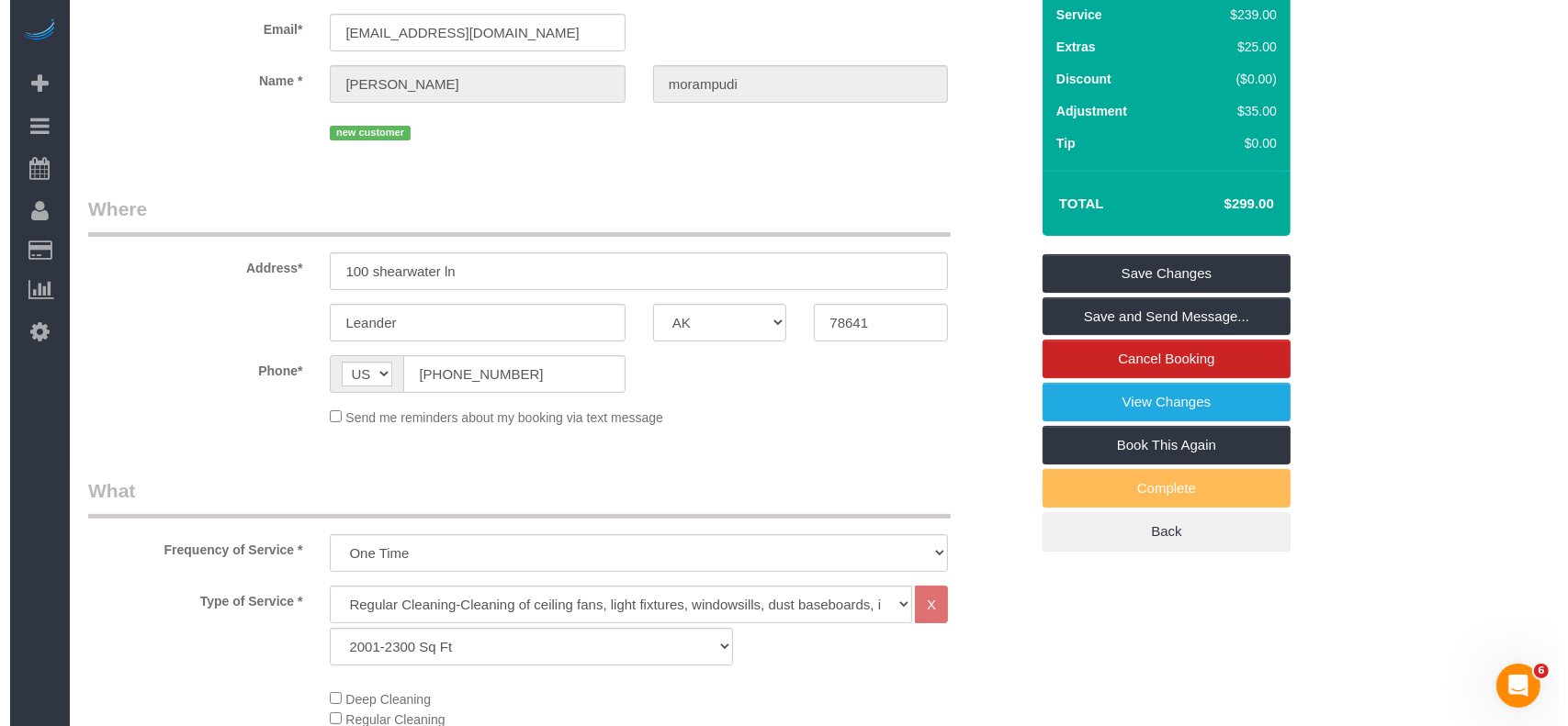
scroll to position [0, 0]
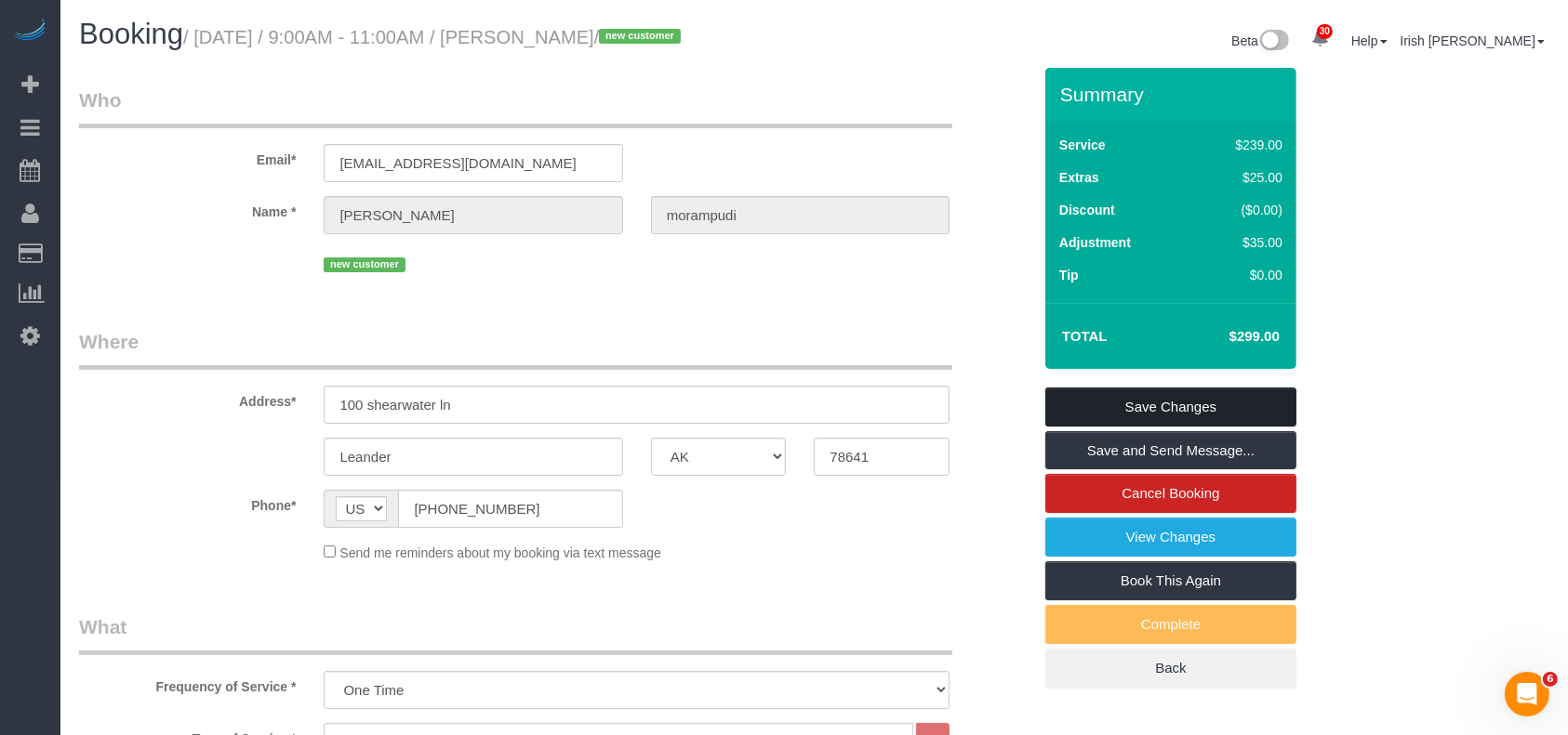
click at [1126, 407] on link "Save Changes" at bounding box center [1171, 407] width 251 height 39
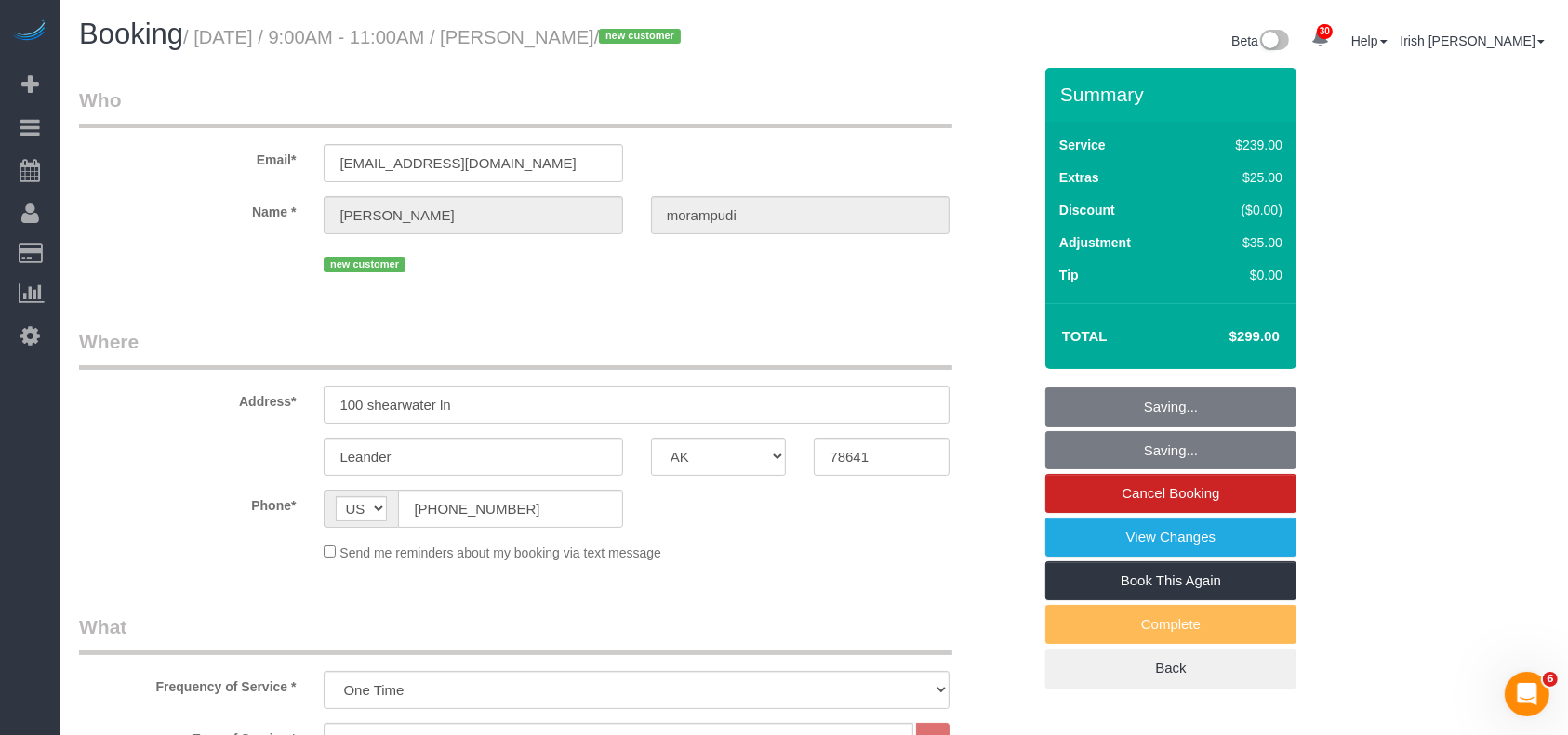
click at [1126, 450] on fieldset "Saving... Saving... Cancel Booking View Changes Book This Again Complete Back" at bounding box center [1171, 537] width 251 height 301
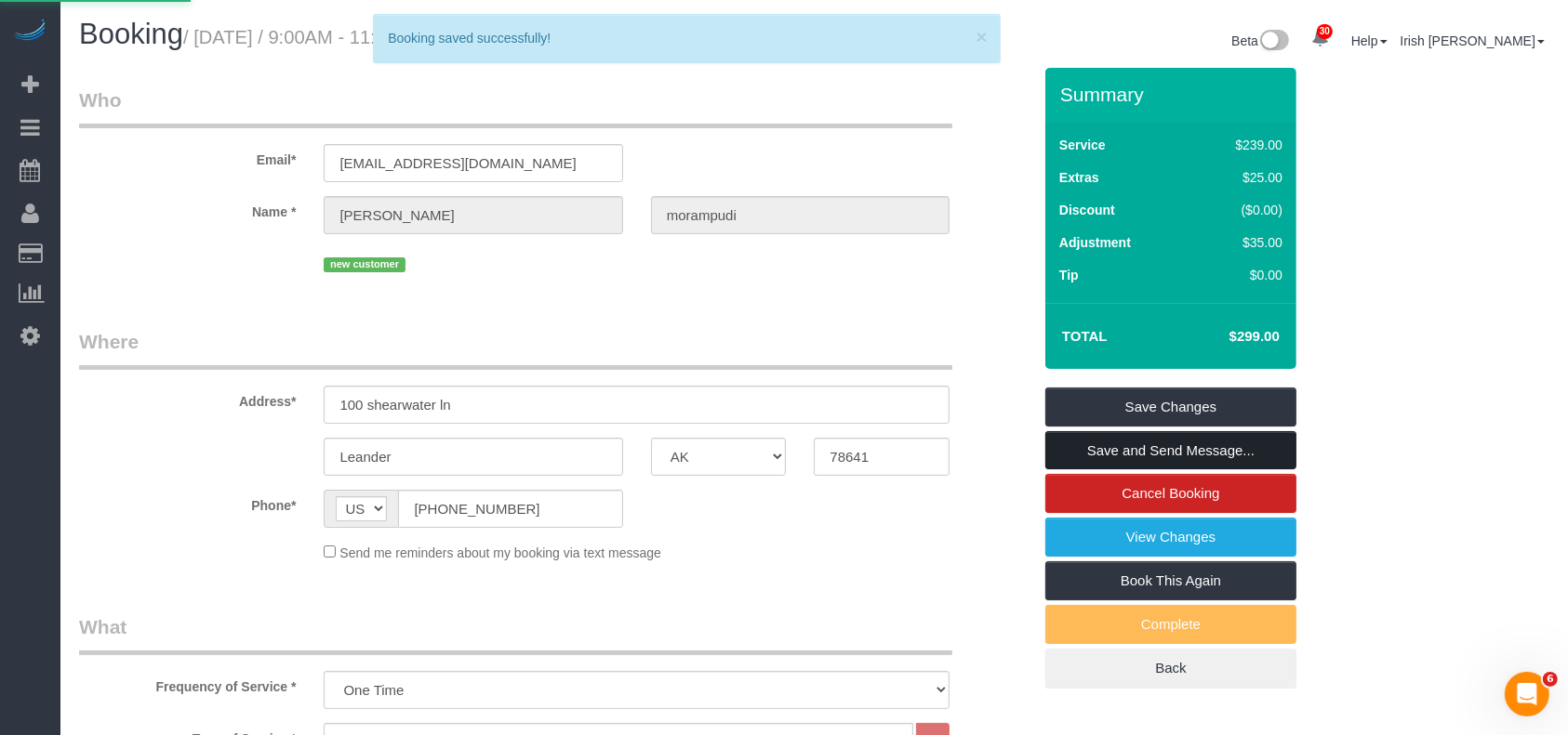
click at [1143, 449] on link "Save and Send Message..." at bounding box center [1171, 451] width 251 height 39
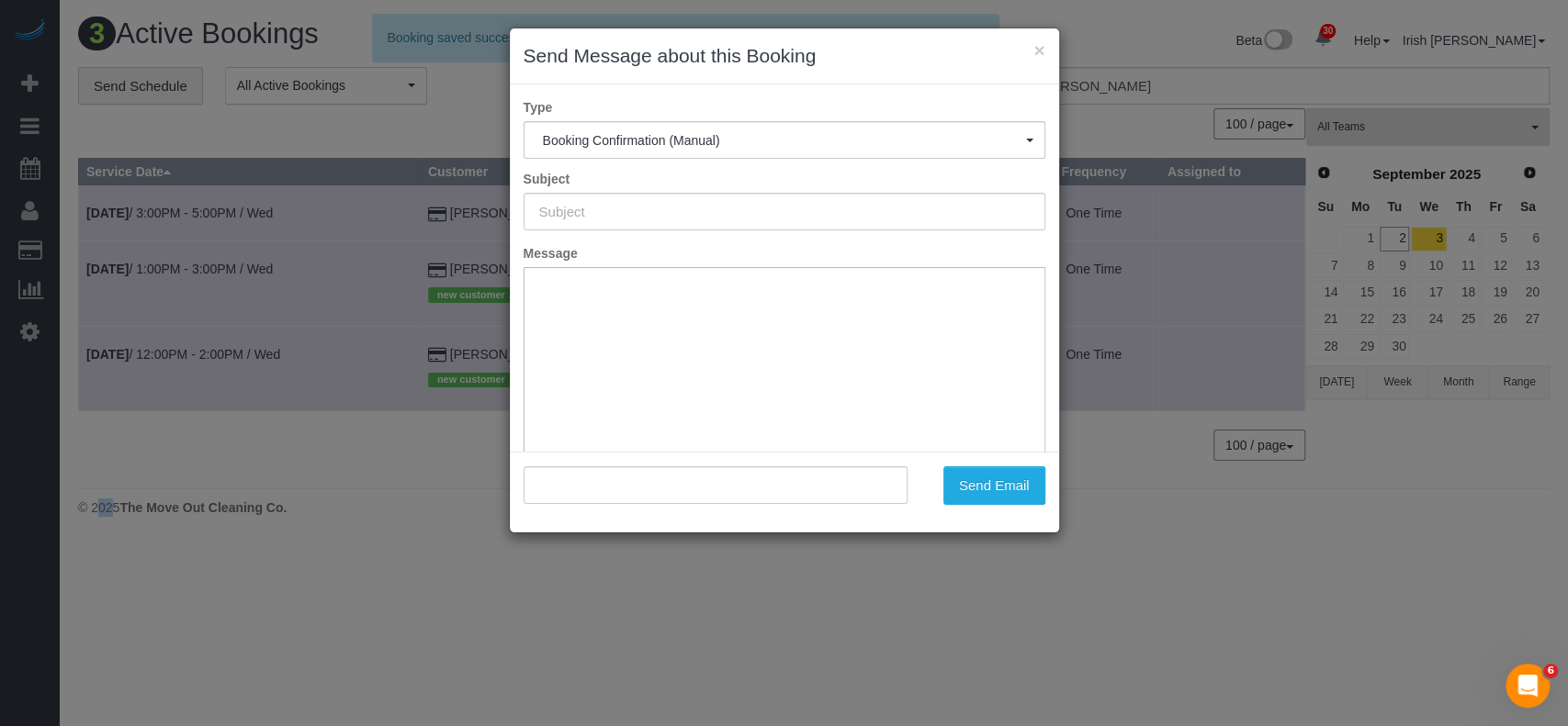
type input "Booking Confirmed!"
type input ""[PERSON_NAME]" <[EMAIL_ADDRESS][DOMAIN_NAME]>"
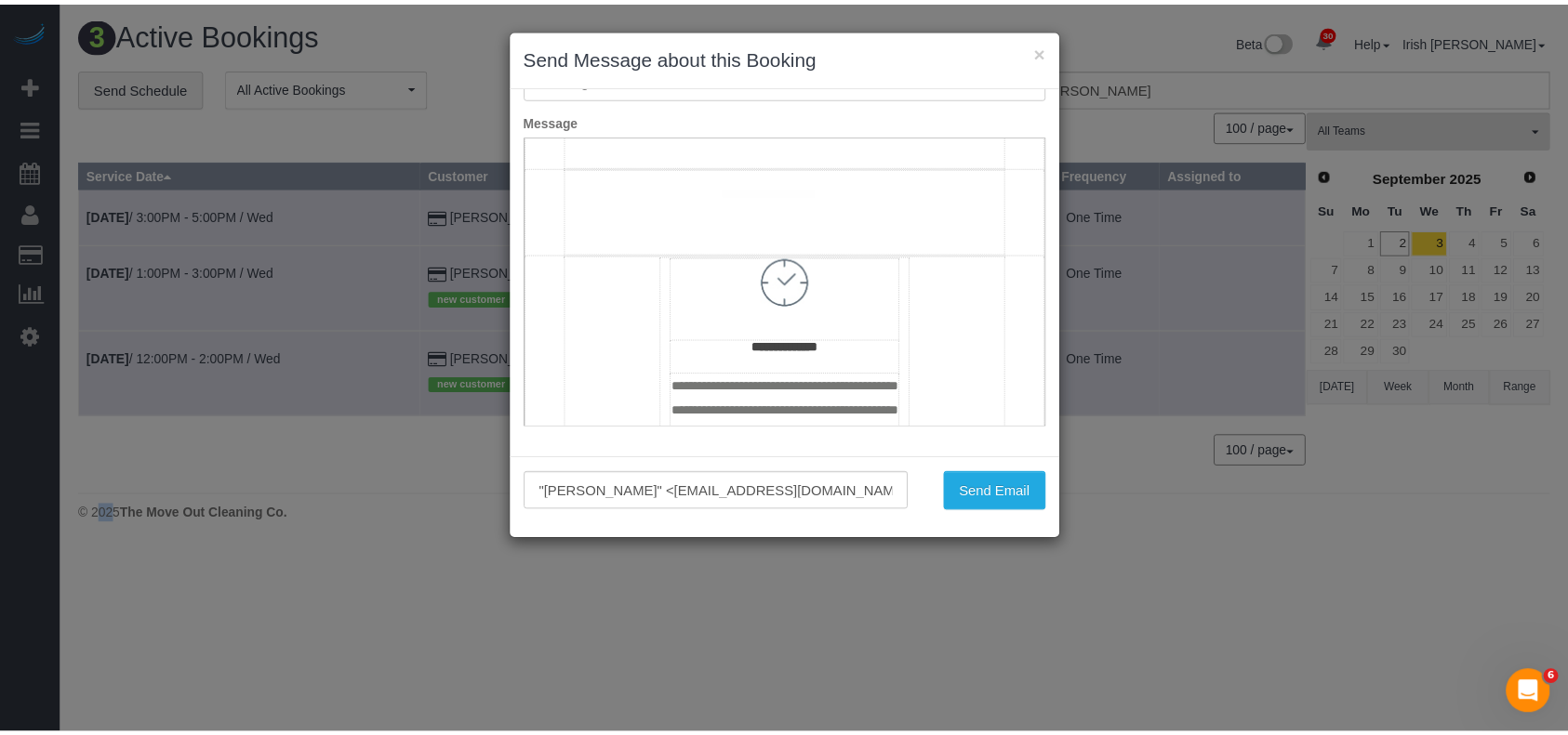
scroll to position [1116, 0]
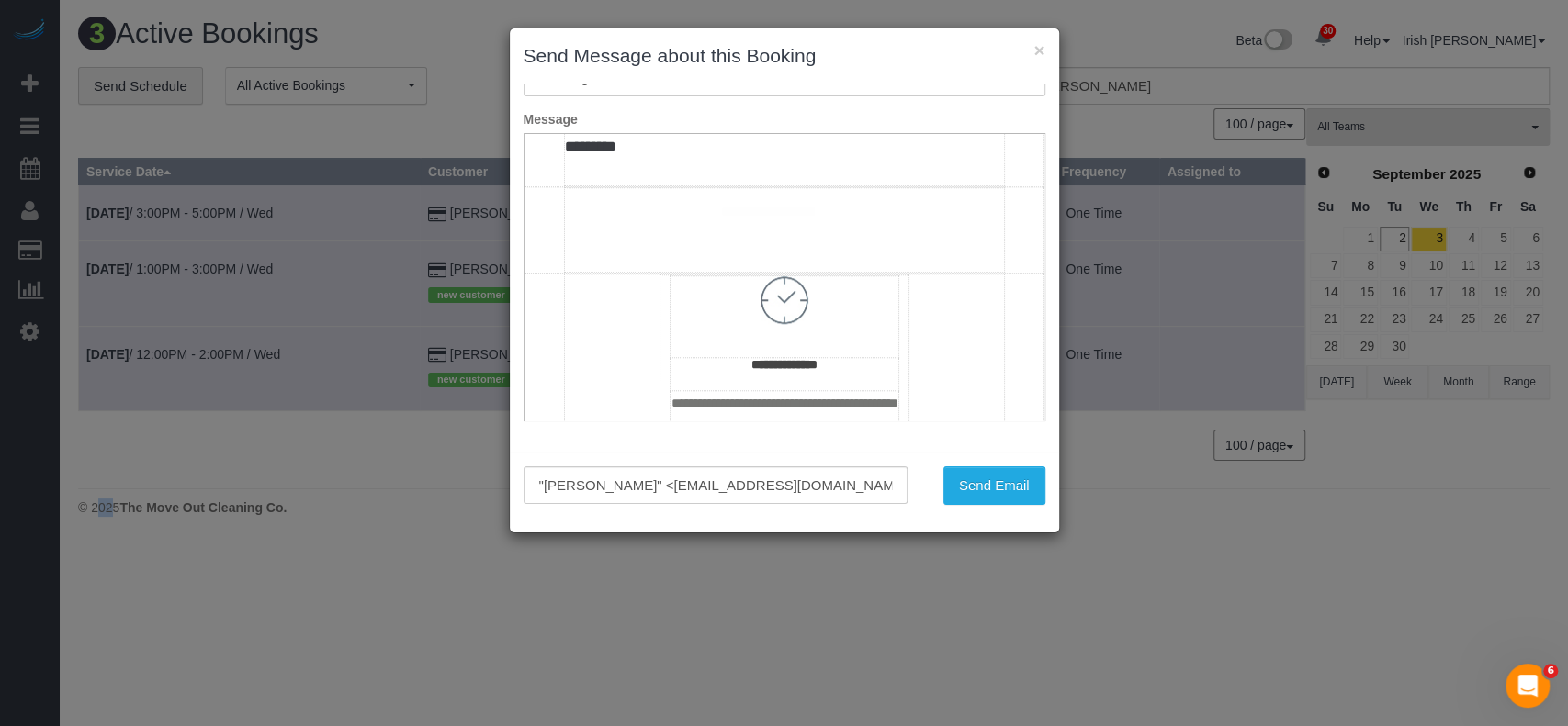
click at [712, 187] on td "**********" at bounding box center [783, 19] width 439 height 335
click at [979, 490] on button "Send Email" at bounding box center [995, 486] width 102 height 38
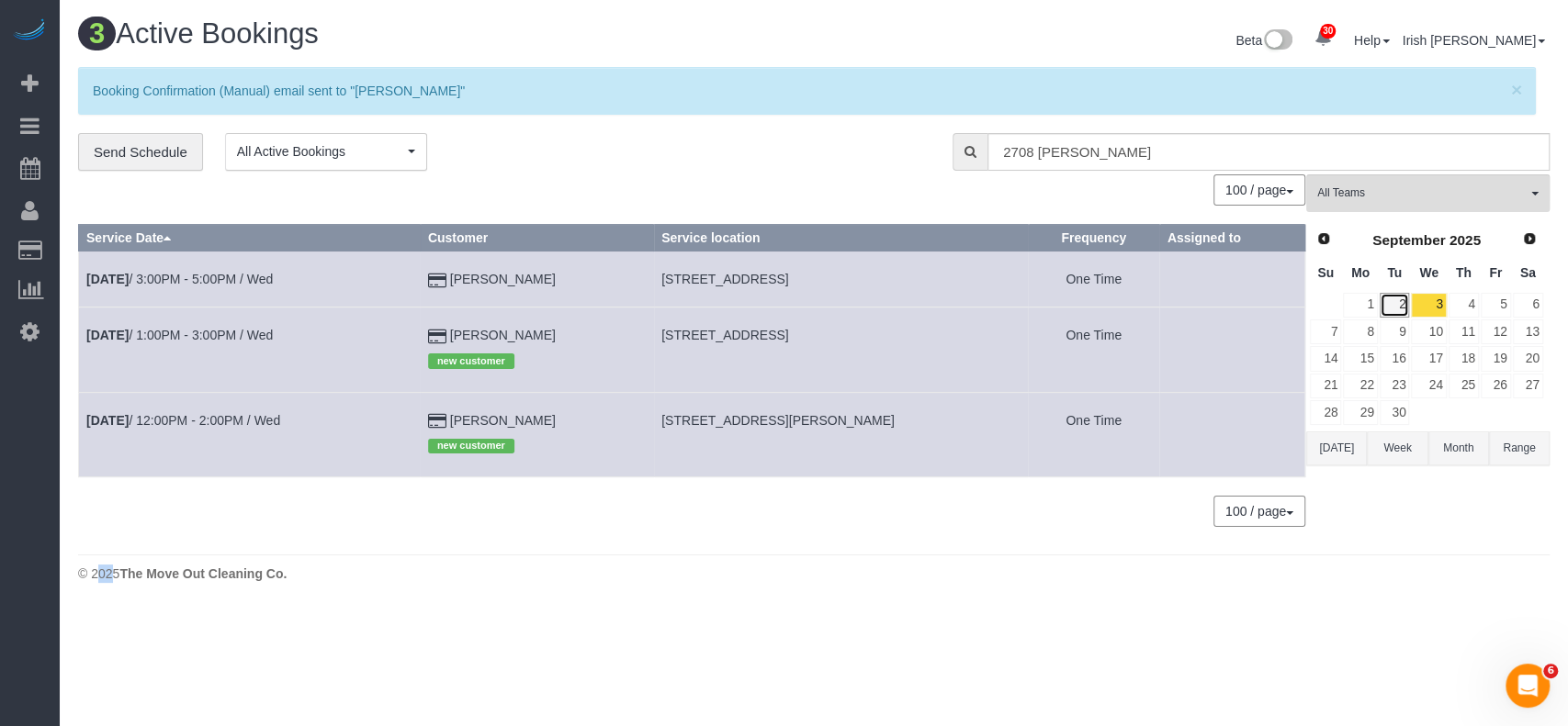
click at [1390, 305] on link "2" at bounding box center [1395, 306] width 31 height 25
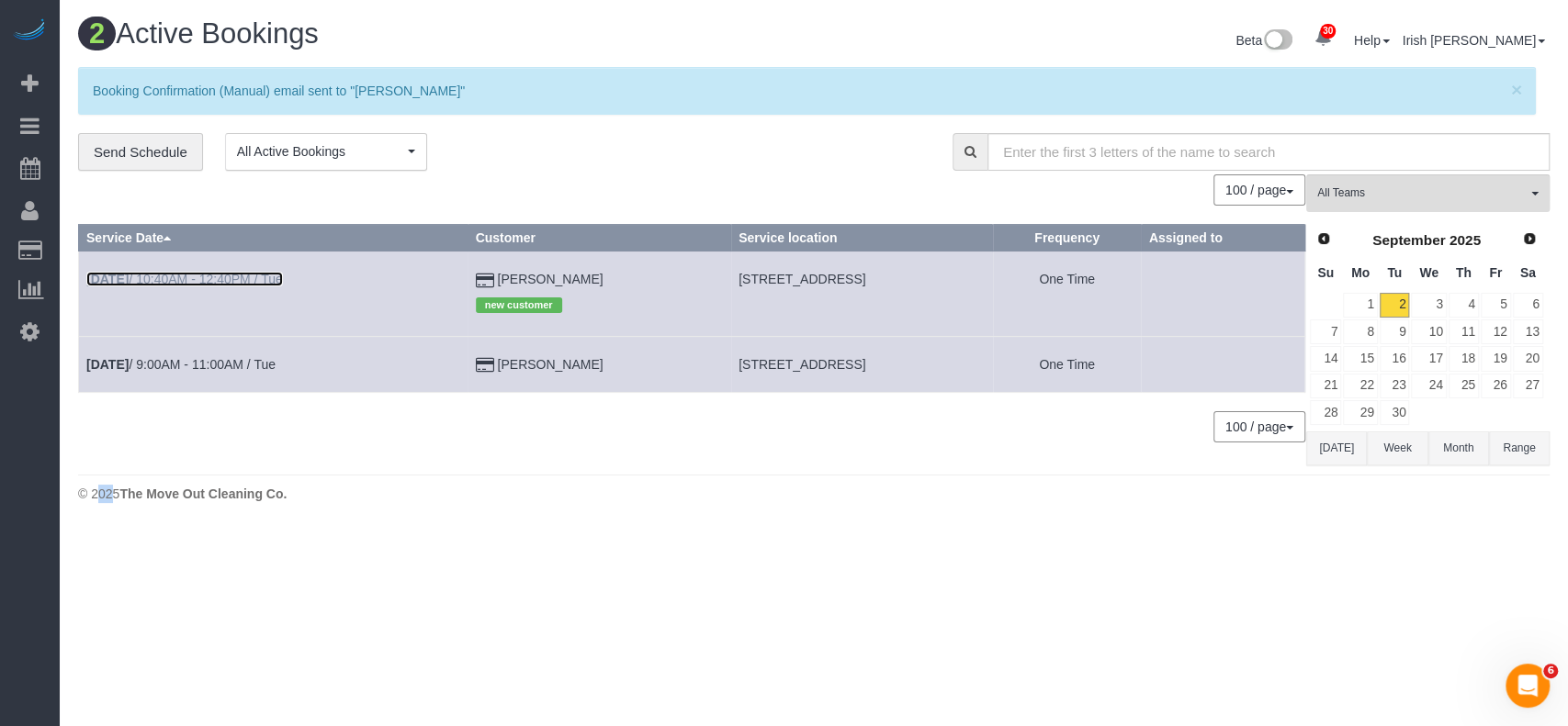
click at [129, 277] on b "[DATE]" at bounding box center [108, 279] width 42 height 14
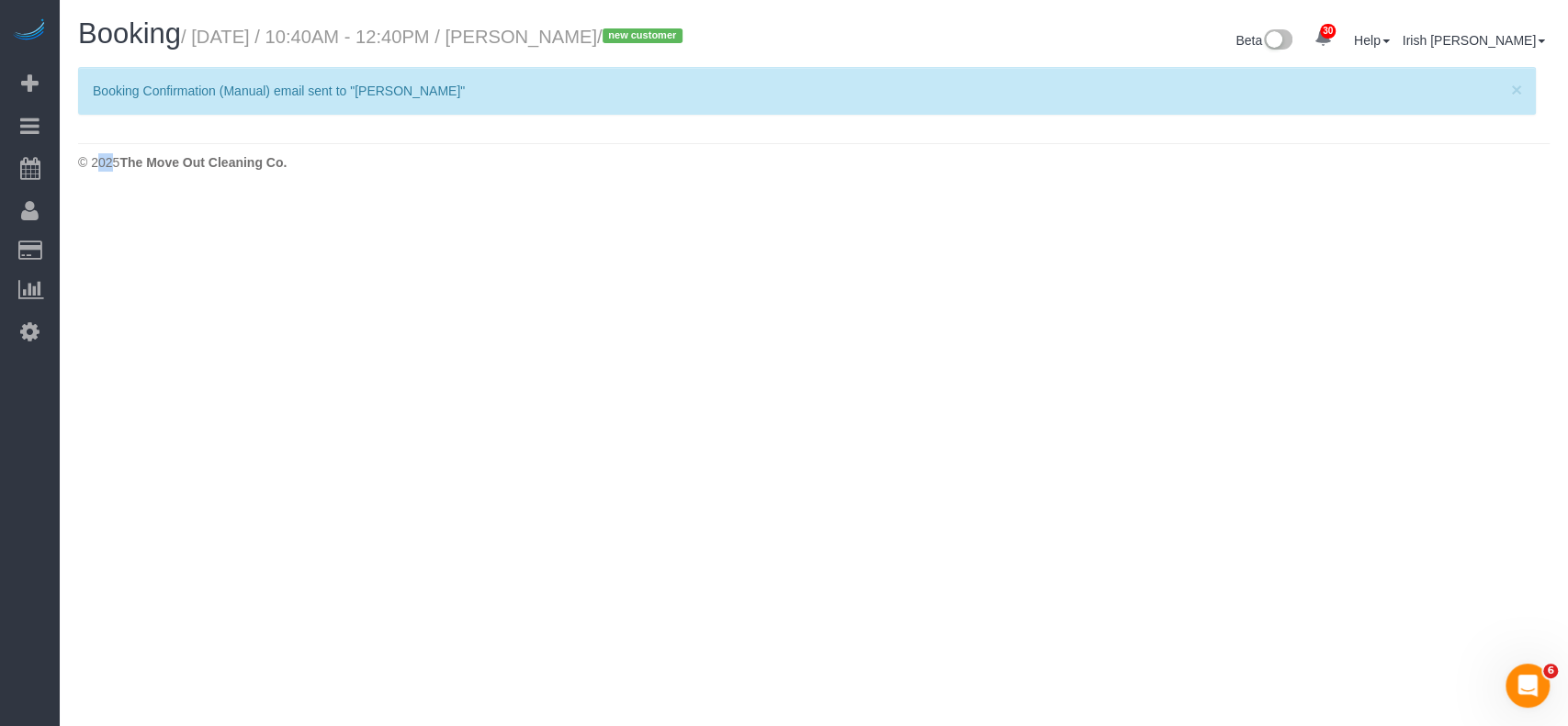
select select "[GEOGRAPHIC_DATA]"
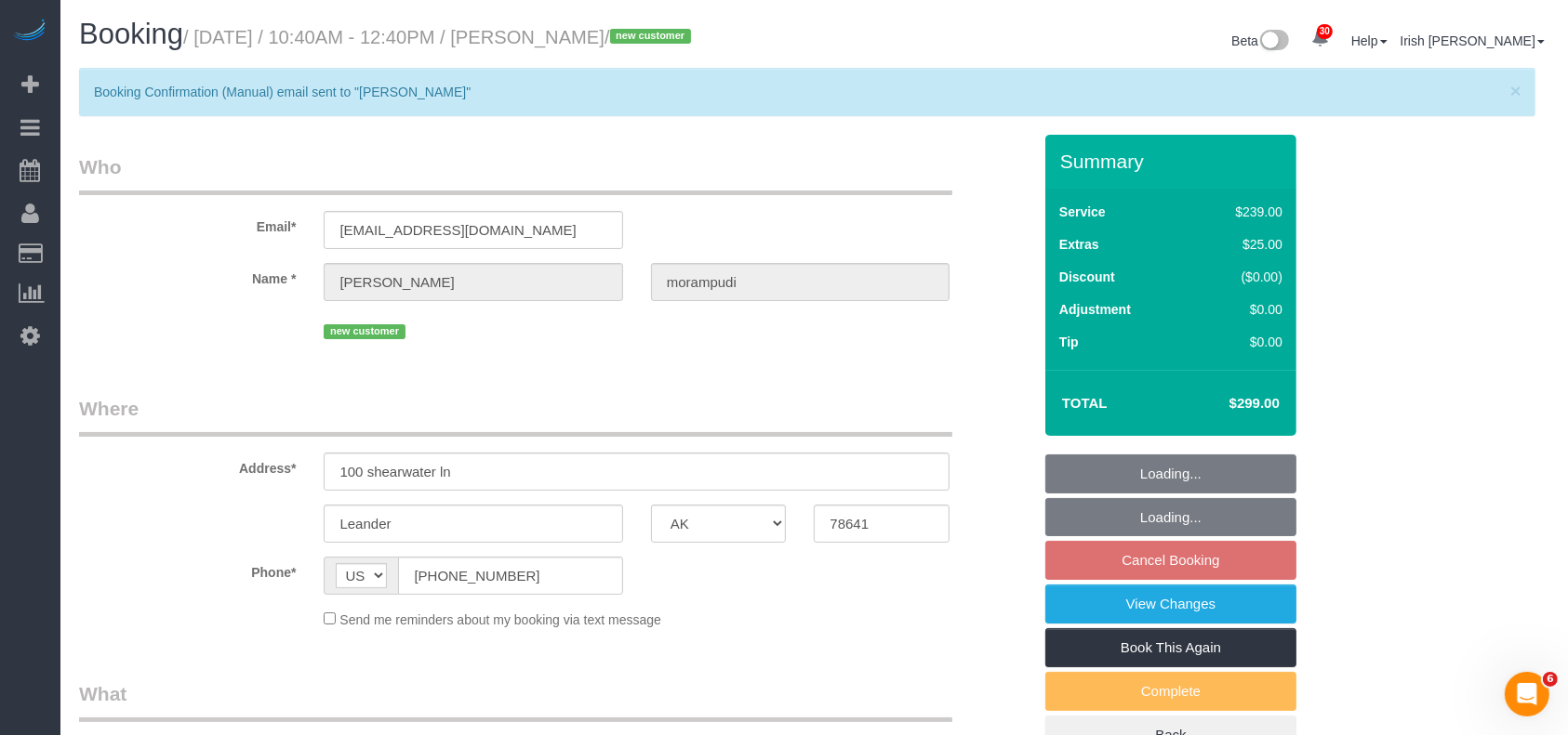
select select "string:fspay-fa9b5277-2f3f-4234-87c9-93f5091d5157"
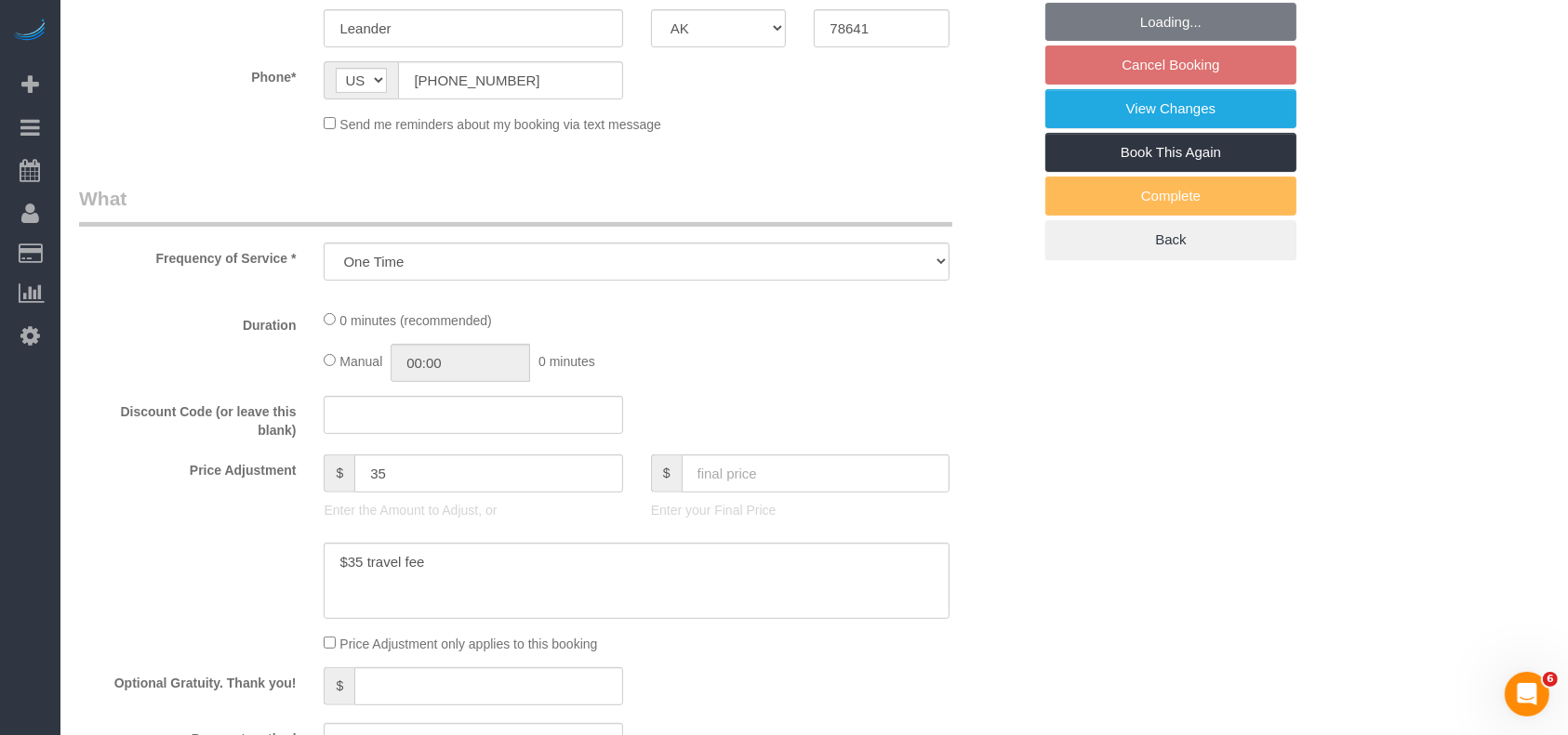
select select "object:12053"
select select "3"
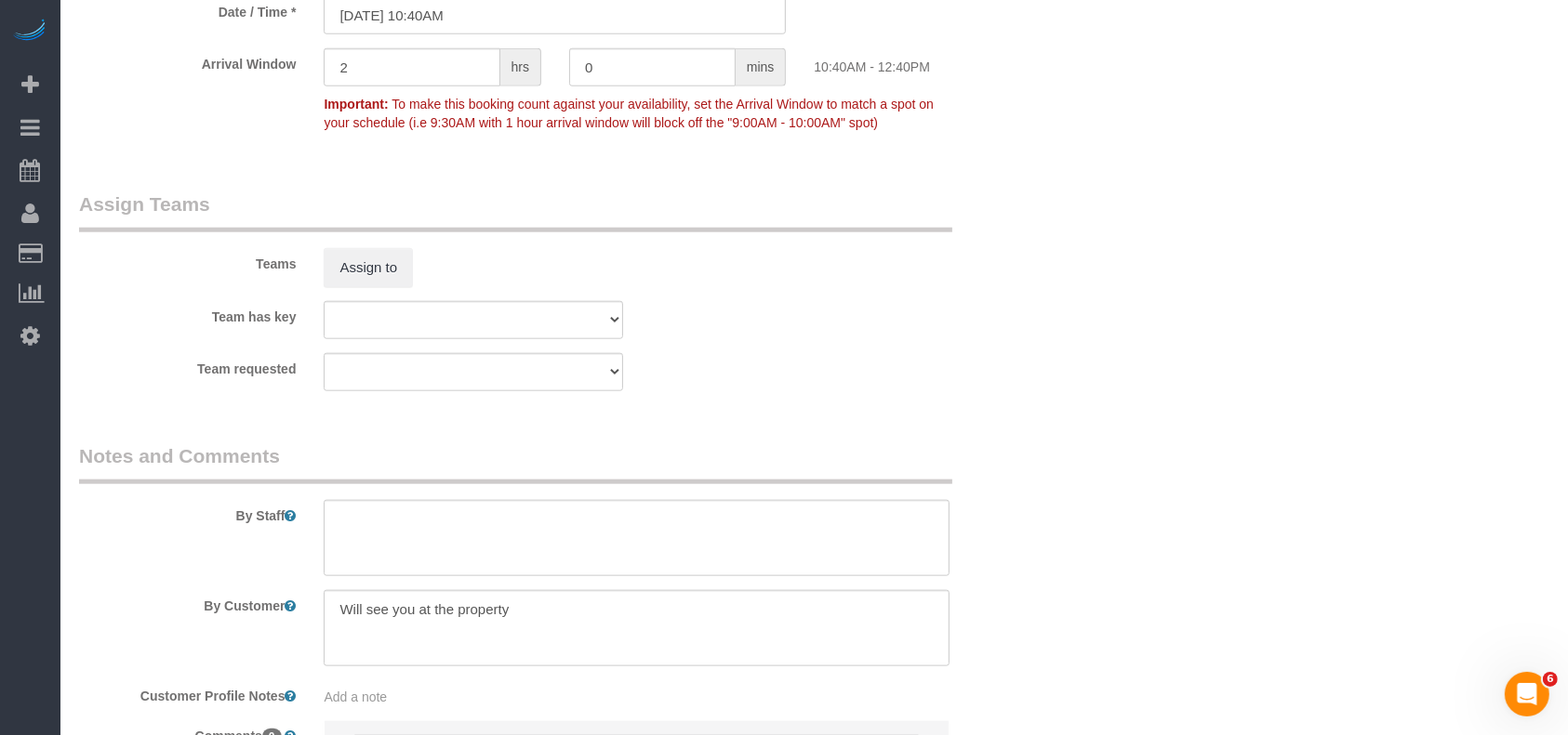
scroll to position [1983, 0]
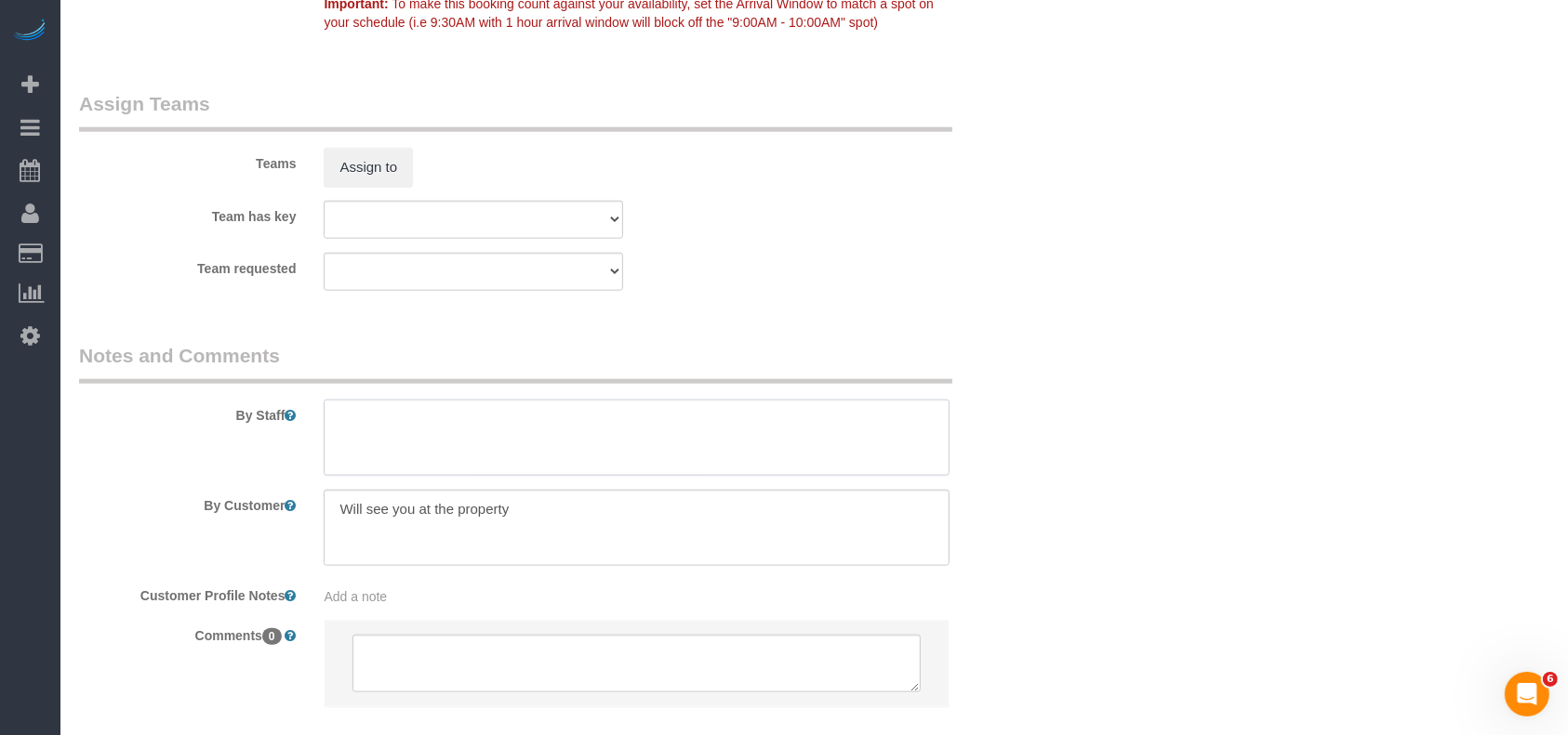
click at [431, 452] on textarea at bounding box center [636, 438] width 626 height 76
paste textarea "Lockbox code 0404"
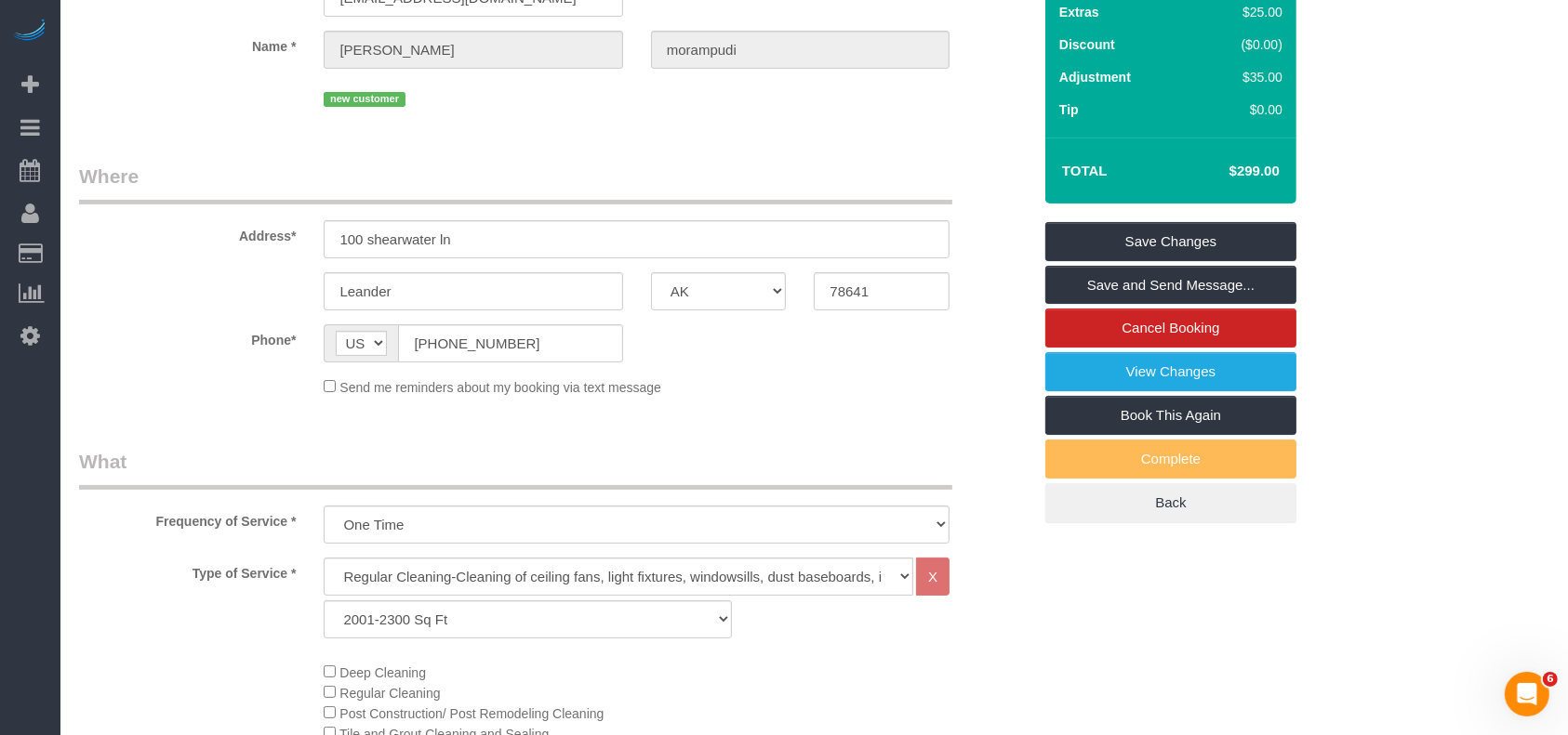
scroll to position [0, 0]
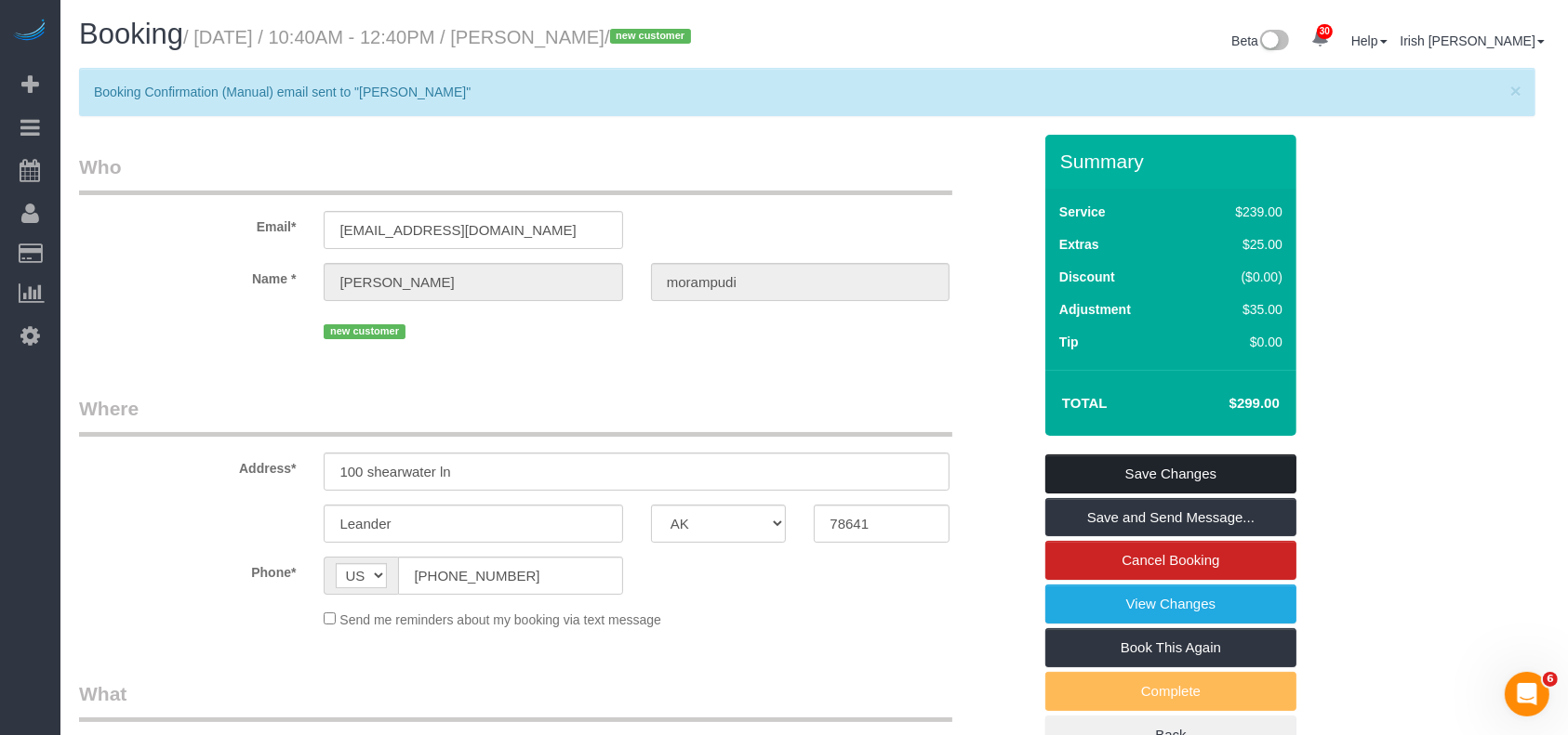
type textarea "Lockbox code 0404"
click at [1088, 490] on link "Save Changes" at bounding box center [1171, 474] width 251 height 39
